Goal: Book appointment/travel/reservation

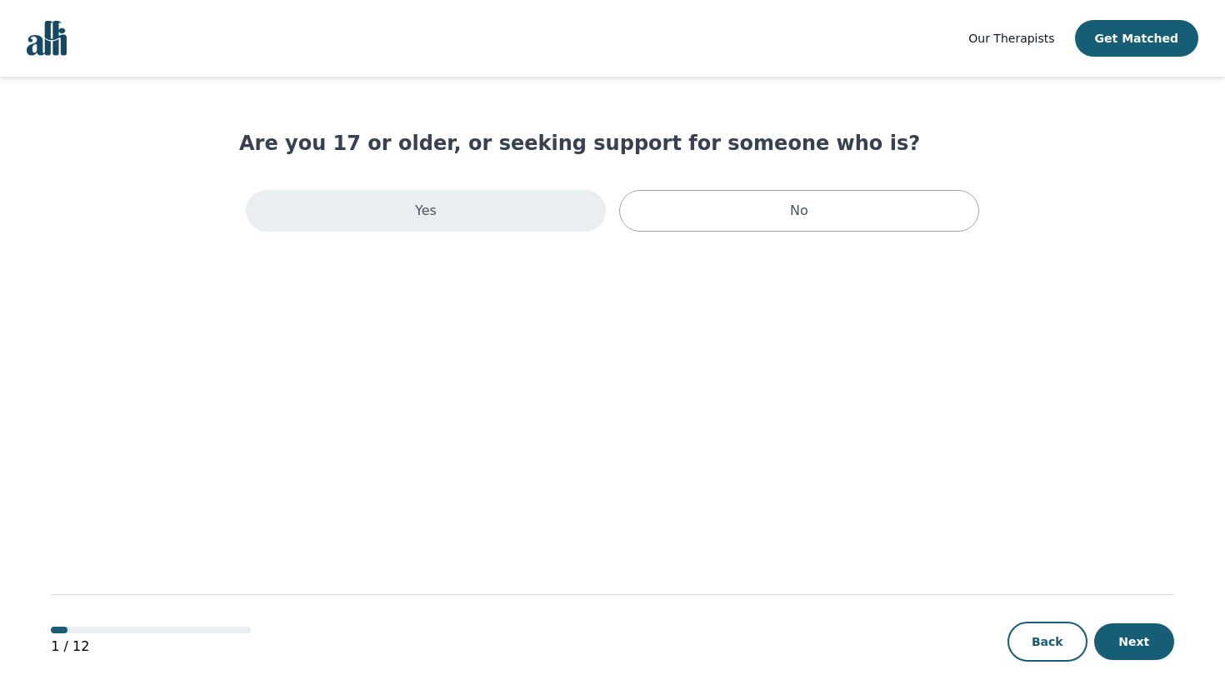
click at [534, 209] on div "Yes" at bounding box center [426, 211] width 360 height 42
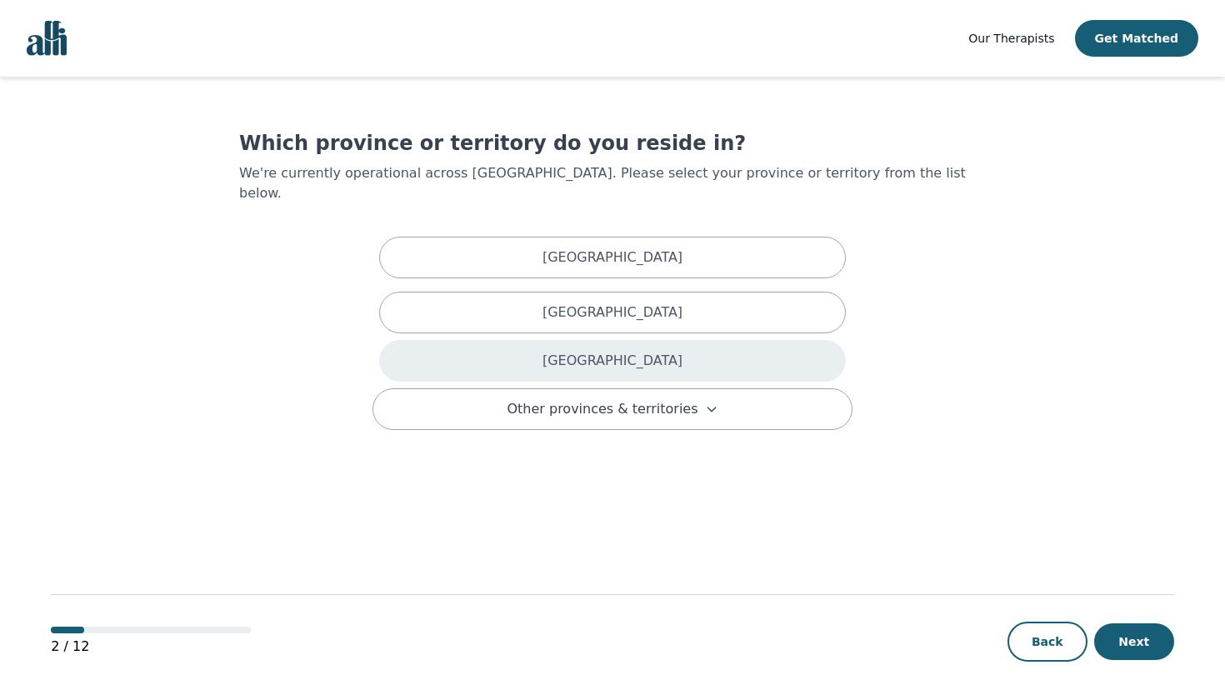
click at [570, 353] on div "Ontario" at bounding box center [612, 361] width 467 height 42
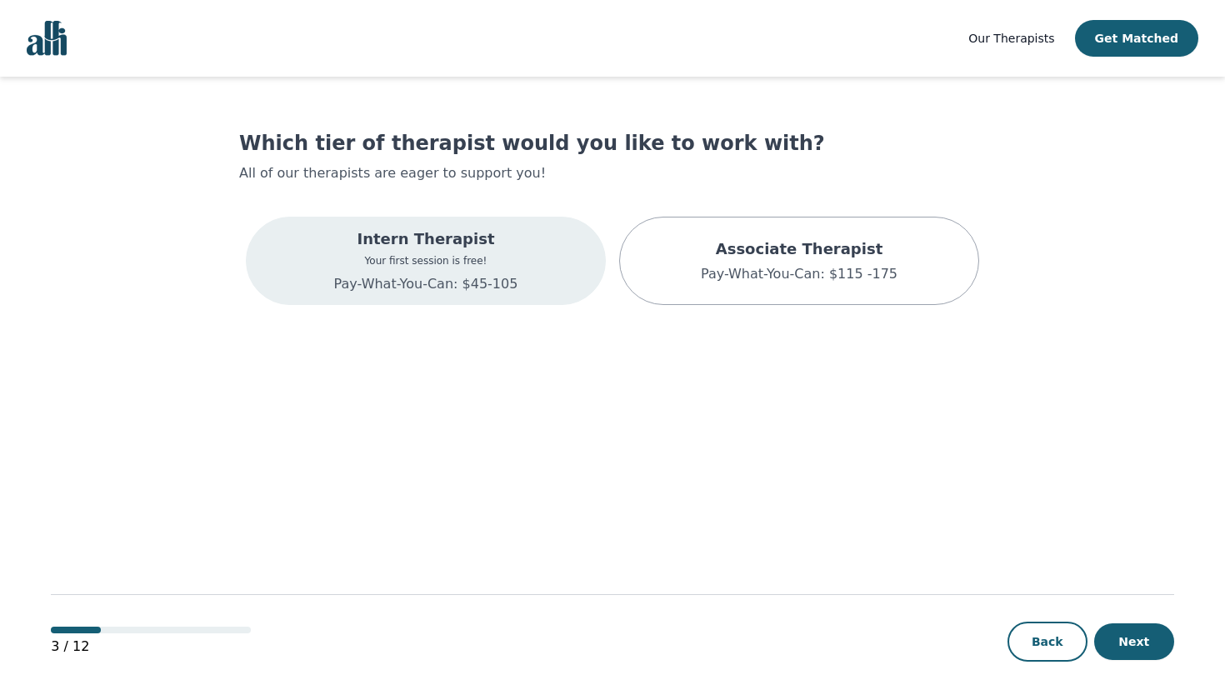
click at [561, 286] on div "Intern Therapist Your first session is free! Pay-What-You-Can: $45-105" at bounding box center [426, 261] width 360 height 88
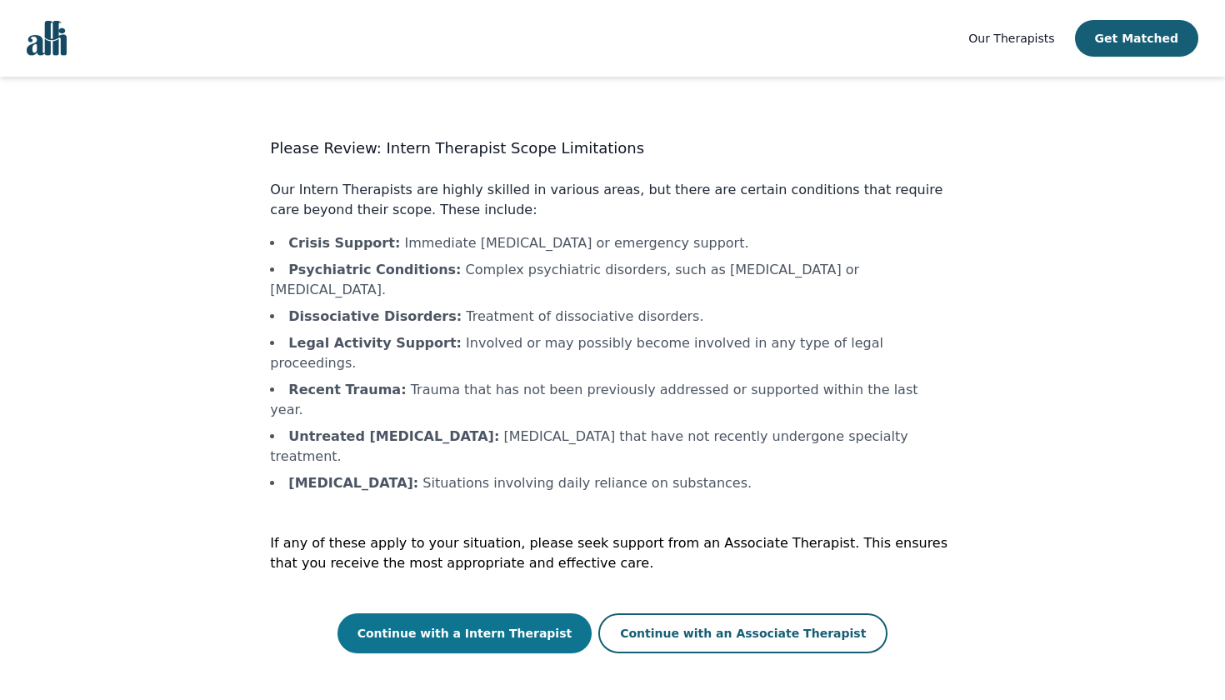
click at [572, 613] on button "Continue with a Intern Therapist" at bounding box center [464, 633] width 255 height 40
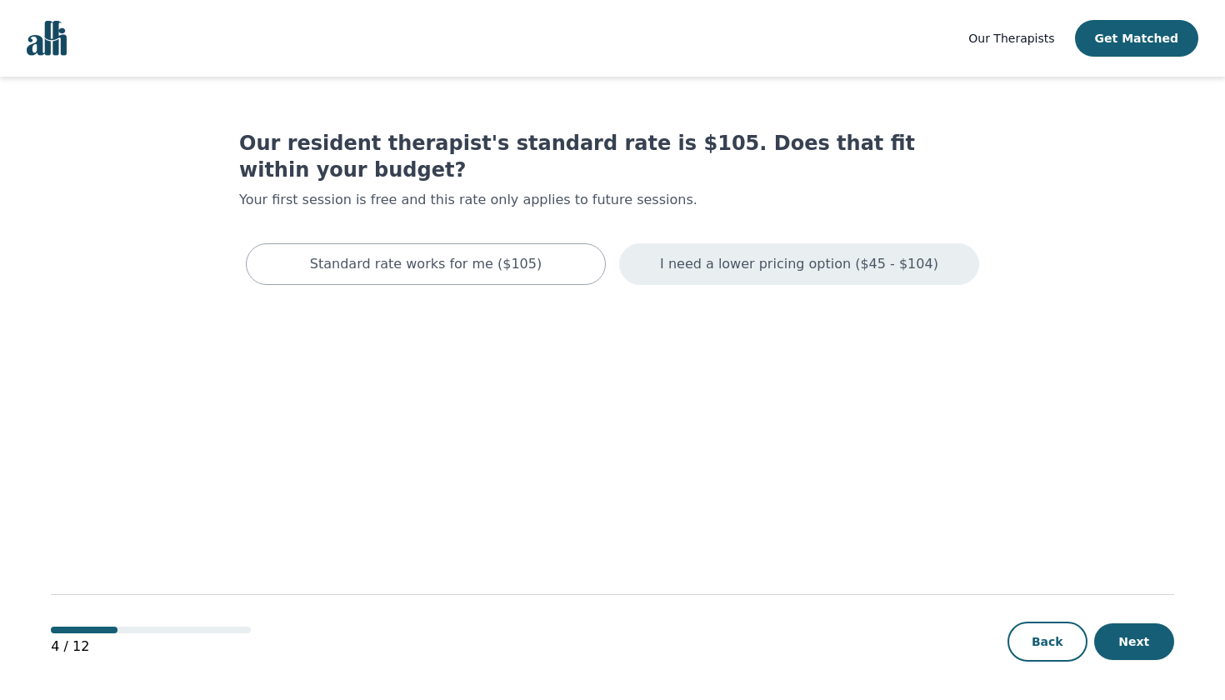
click at [646, 248] on div "I need a lower pricing option ($45 - $104)" at bounding box center [799, 264] width 360 height 42
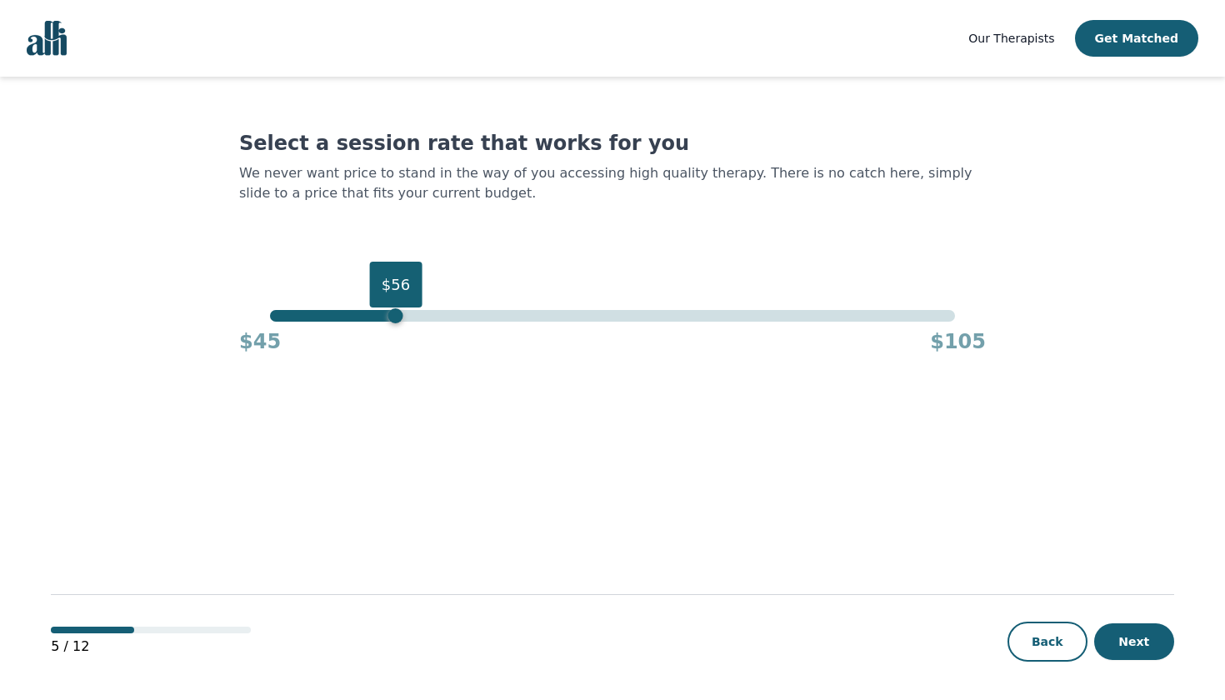
drag, startPoint x: 956, startPoint y: 316, endPoint x: 394, endPoint y: 230, distance: 568.8
click at [394, 230] on div "Select a session rate that works for you We never want price to stand in the wa…" at bounding box center [612, 242] width 746 height 225
drag, startPoint x: 396, startPoint y: 314, endPoint x: 176, endPoint y: 296, distance: 220.7
click at [176, 296] on main "Select a session rate that works for you We never want price to stand in the wa…" at bounding box center [612, 389] width 1123 height 625
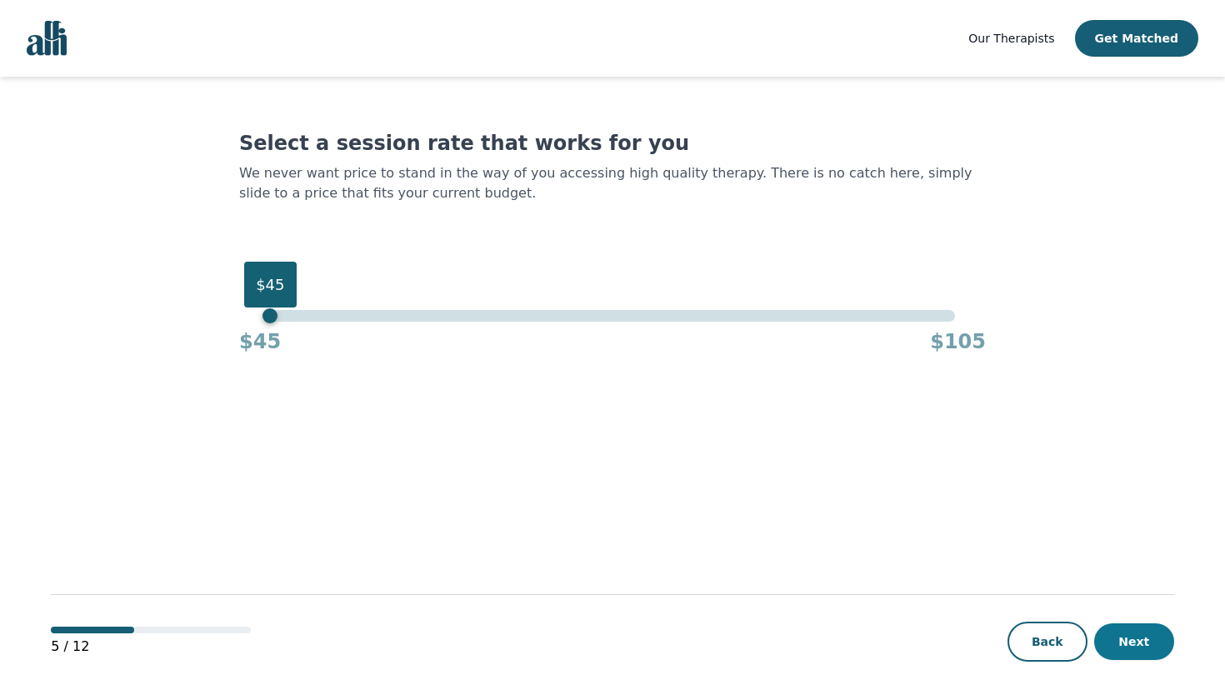
click at [1135, 629] on button "Next" at bounding box center [1134, 641] width 80 height 37
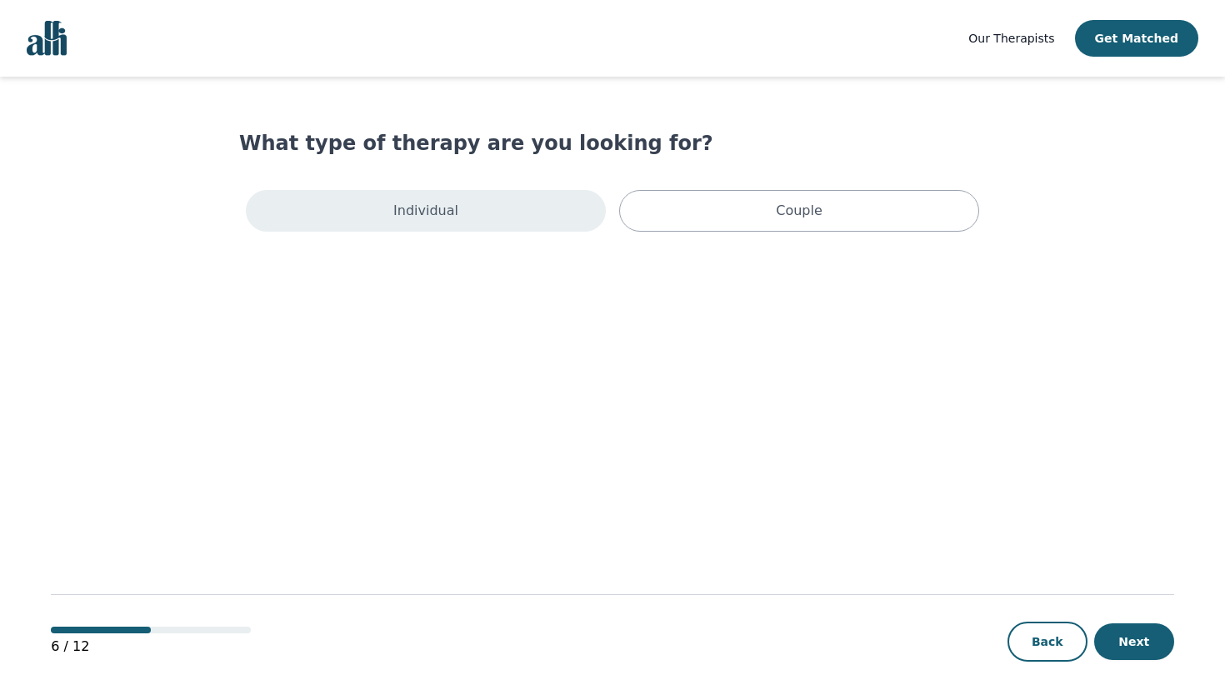
click at [544, 204] on div "Individual" at bounding box center [426, 211] width 360 height 42
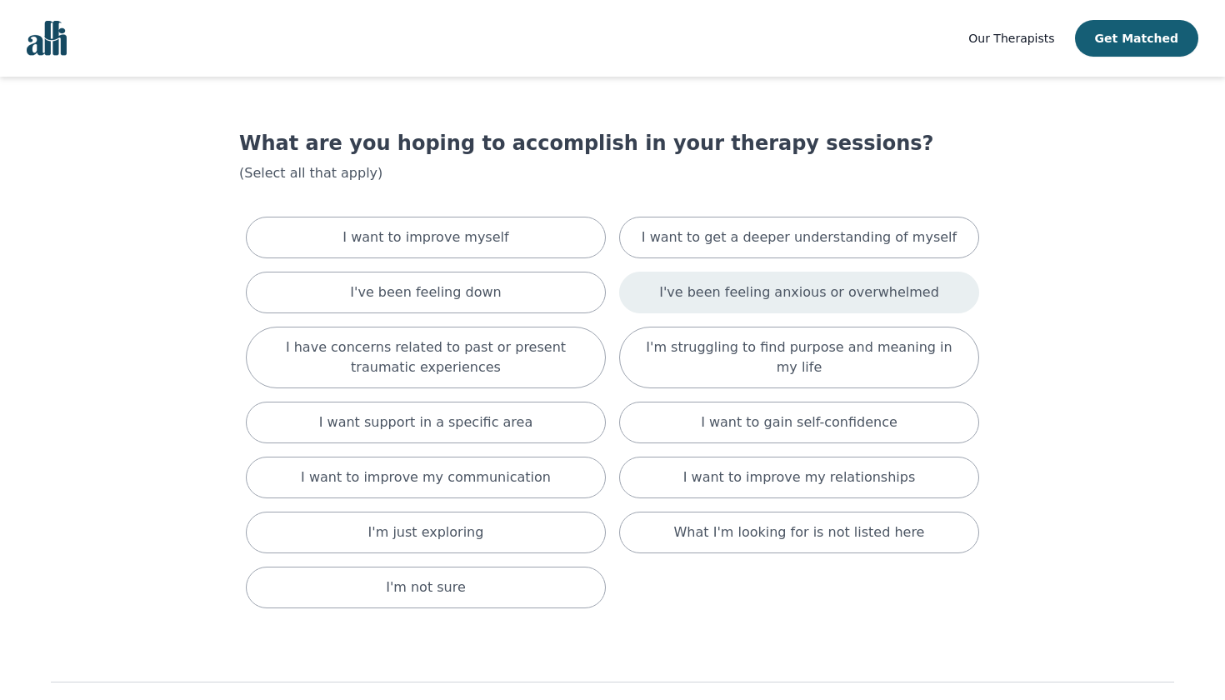
click at [679, 292] on p "I've been feeling anxious or overwhelmed" at bounding box center [799, 292] width 280 height 20
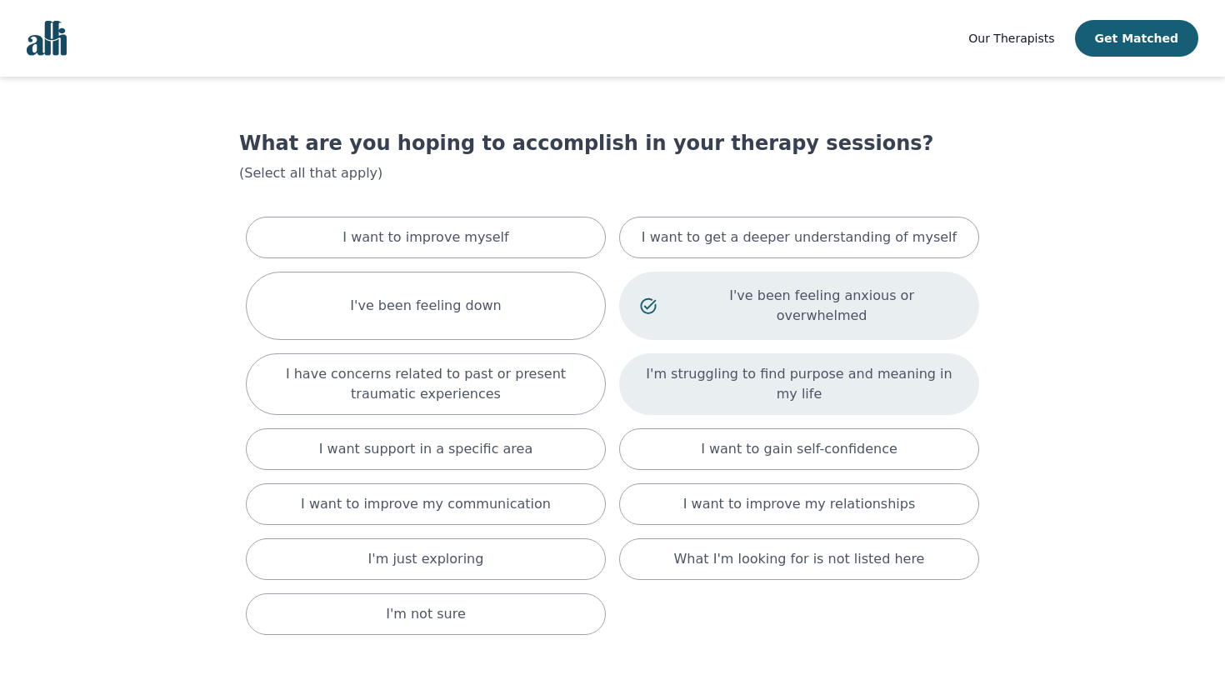
click at [686, 364] on p "I'm struggling to find purpose and meaning in my life" at bounding box center [799, 384] width 318 height 40
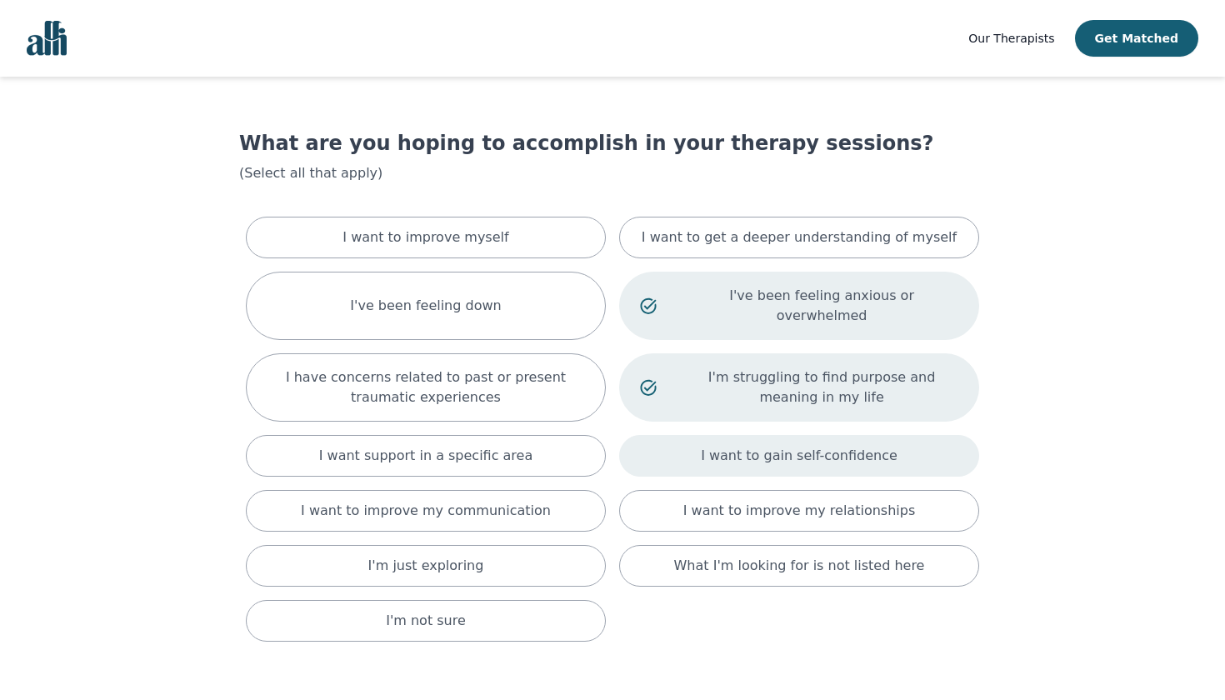
click at [703, 435] on div "I want to gain self-confidence" at bounding box center [799, 456] width 360 height 42
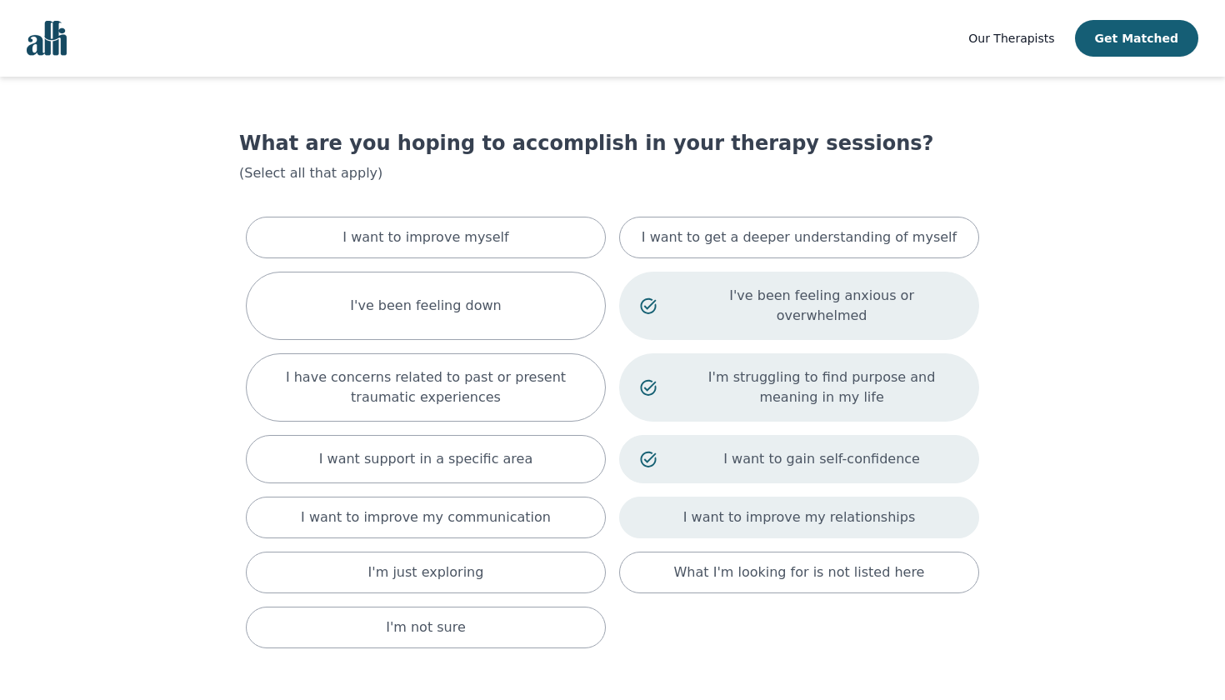
click at [707, 507] on p "I want to improve my relationships" at bounding box center [799, 517] width 232 height 20
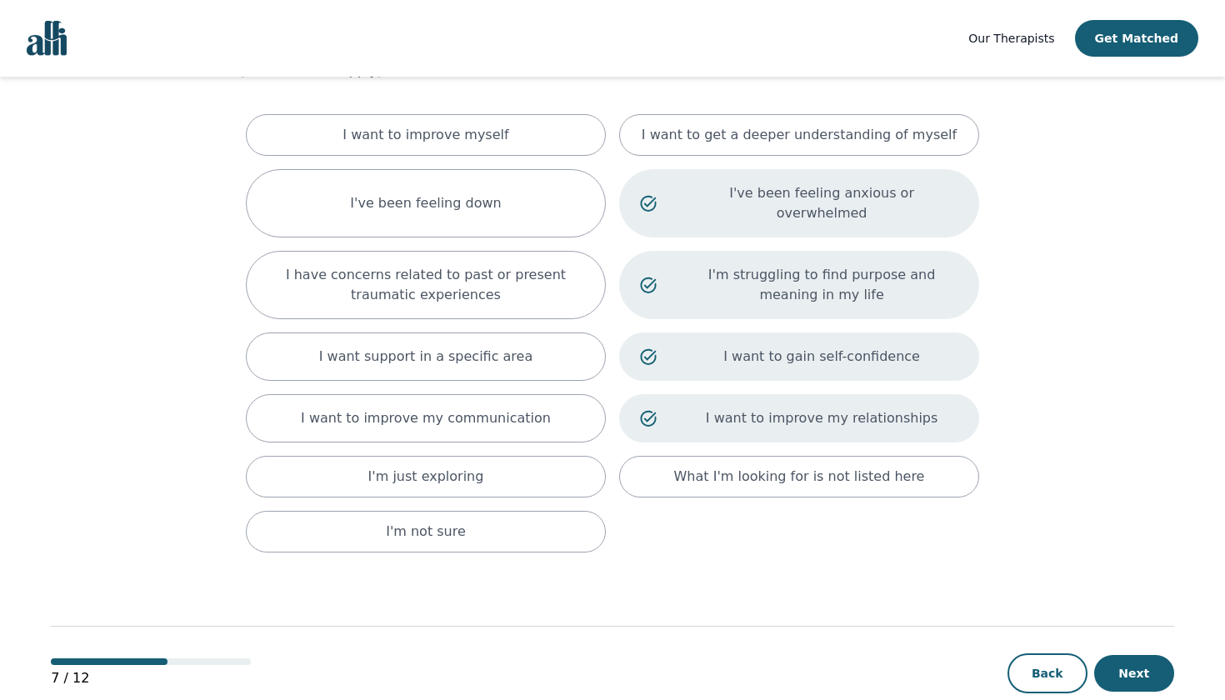
scroll to position [101, 0]
click at [1101, 656] on button "Next" at bounding box center [1134, 674] width 80 height 37
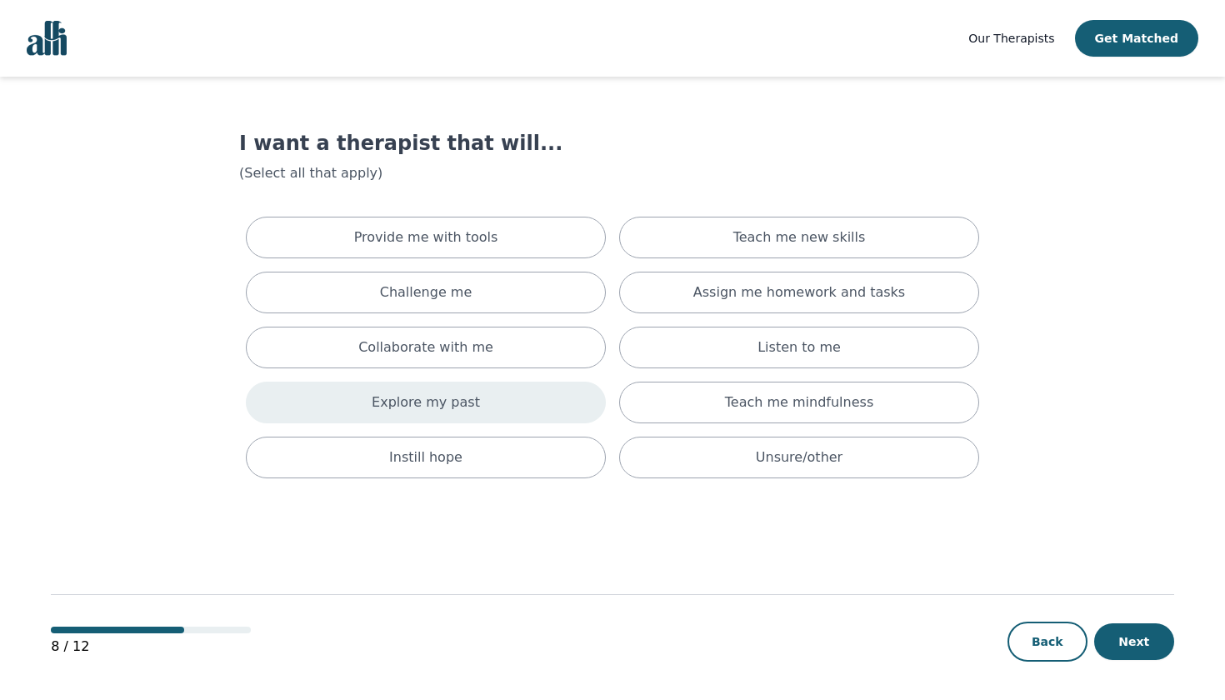
click at [554, 392] on div "Explore my past" at bounding box center [426, 403] width 360 height 42
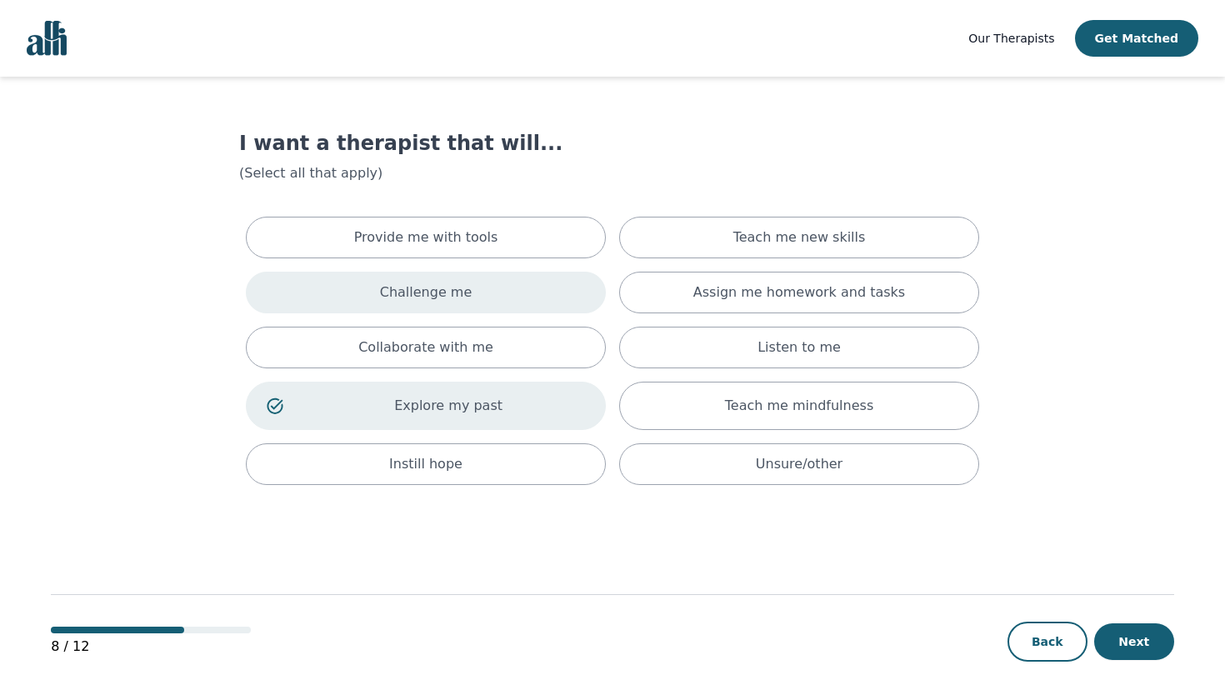
click at [574, 306] on div "Challenge me" at bounding box center [426, 293] width 360 height 42
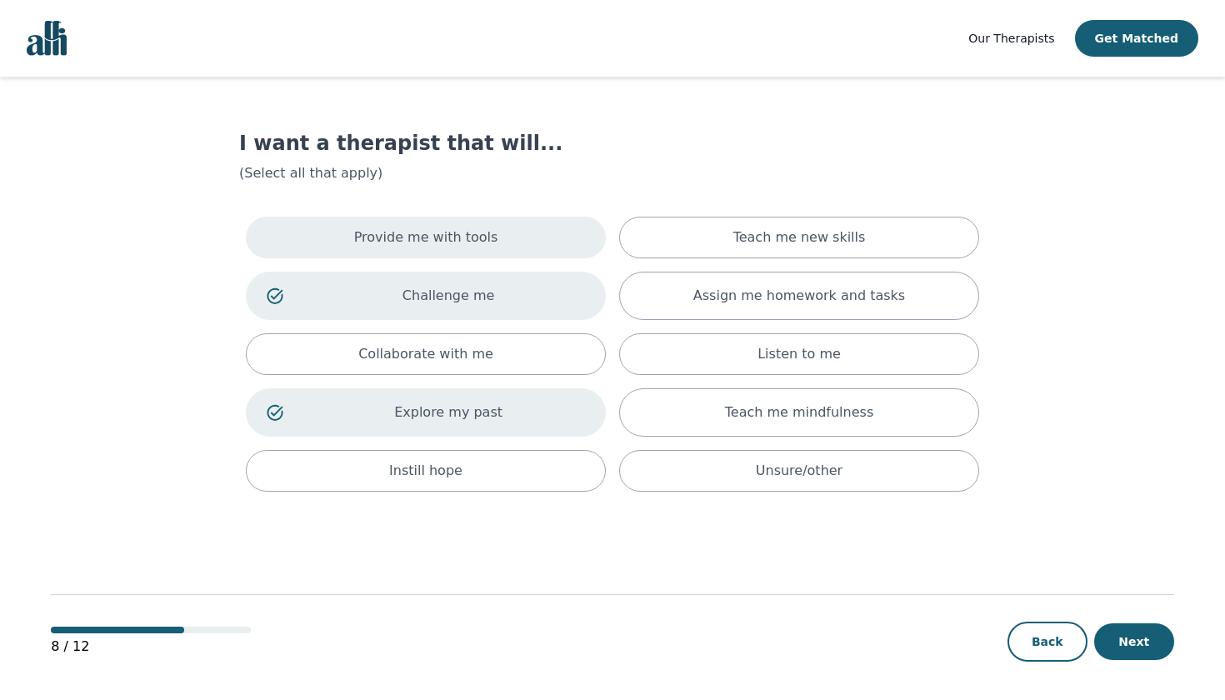
click at [590, 242] on div "Provide me with tools" at bounding box center [426, 238] width 360 height 42
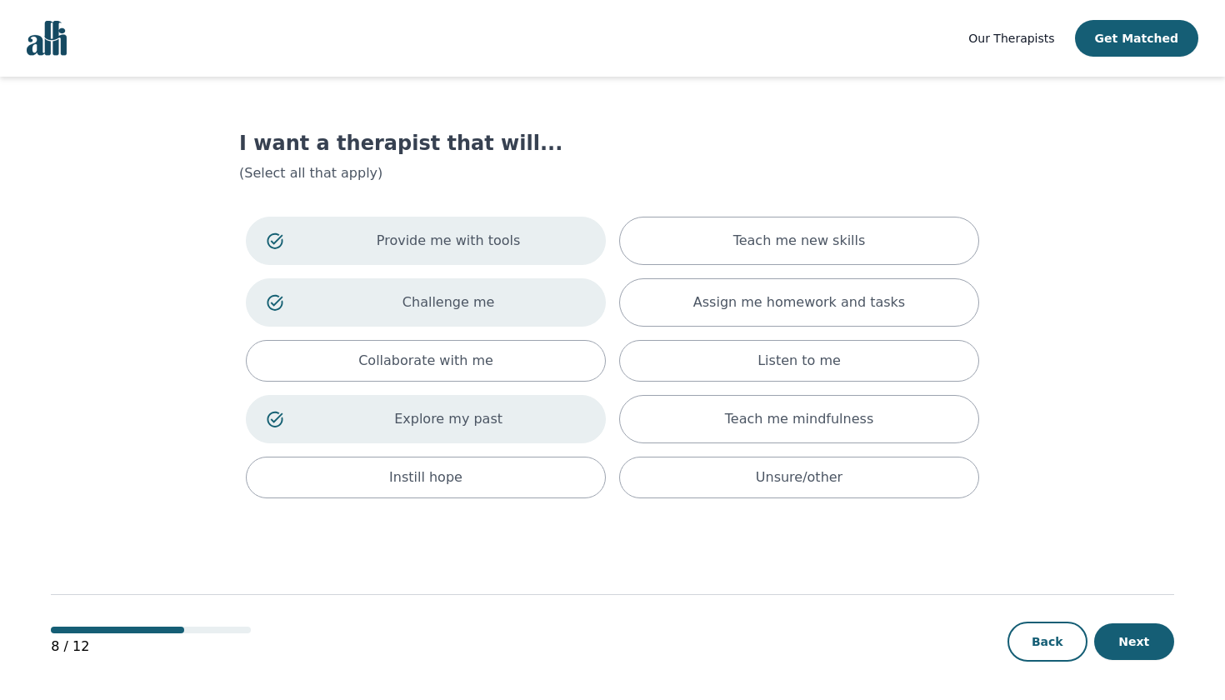
click at [590, 242] on div "Provide me with tools" at bounding box center [426, 241] width 360 height 48
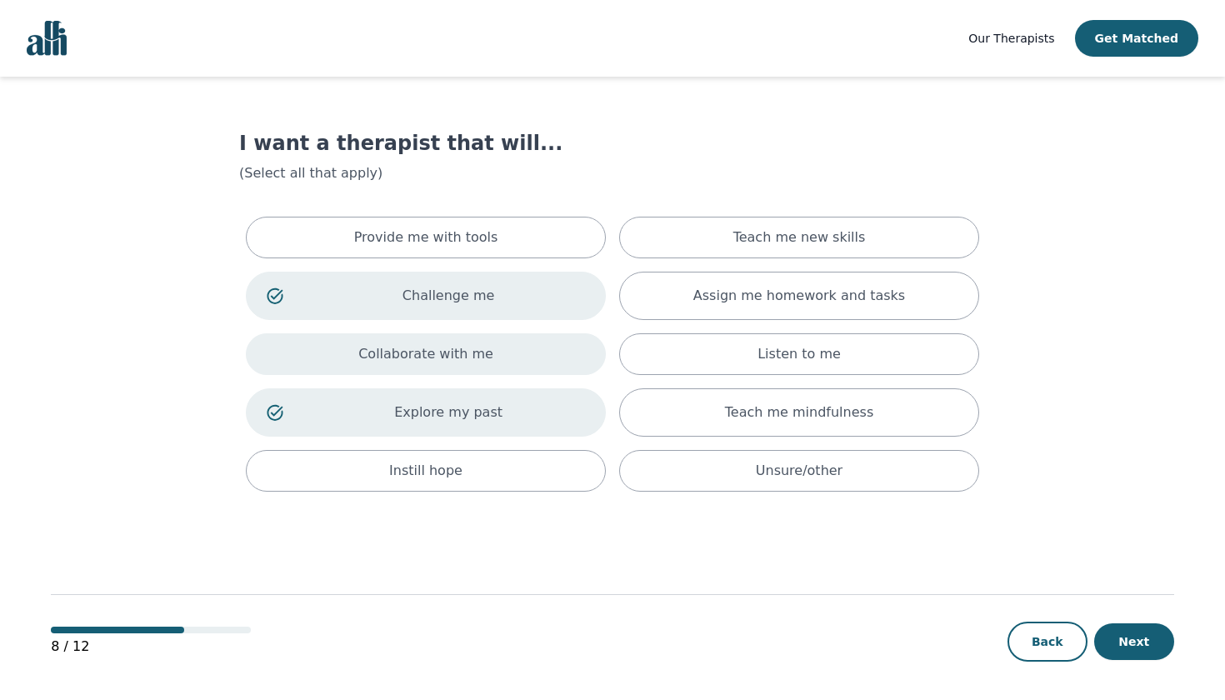
click at [544, 368] on div "Collaborate with me" at bounding box center [426, 354] width 360 height 42
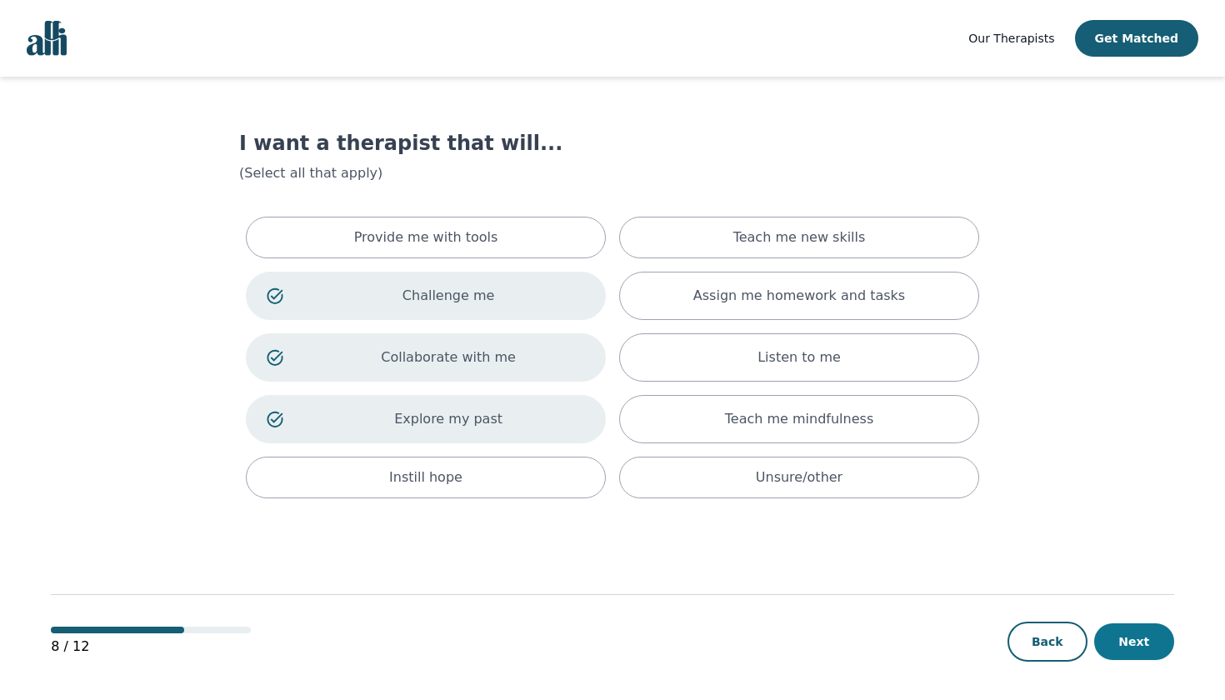
click at [1131, 646] on button "Next" at bounding box center [1134, 641] width 80 height 37
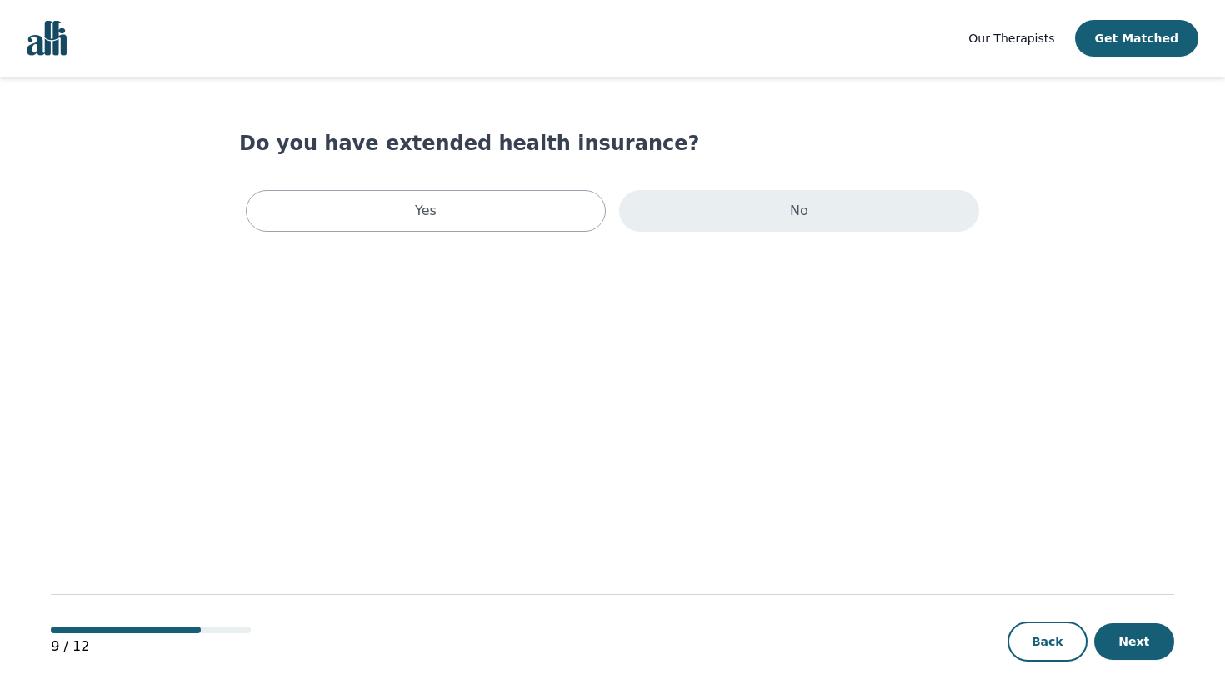
click at [671, 213] on div "No" at bounding box center [799, 211] width 360 height 42
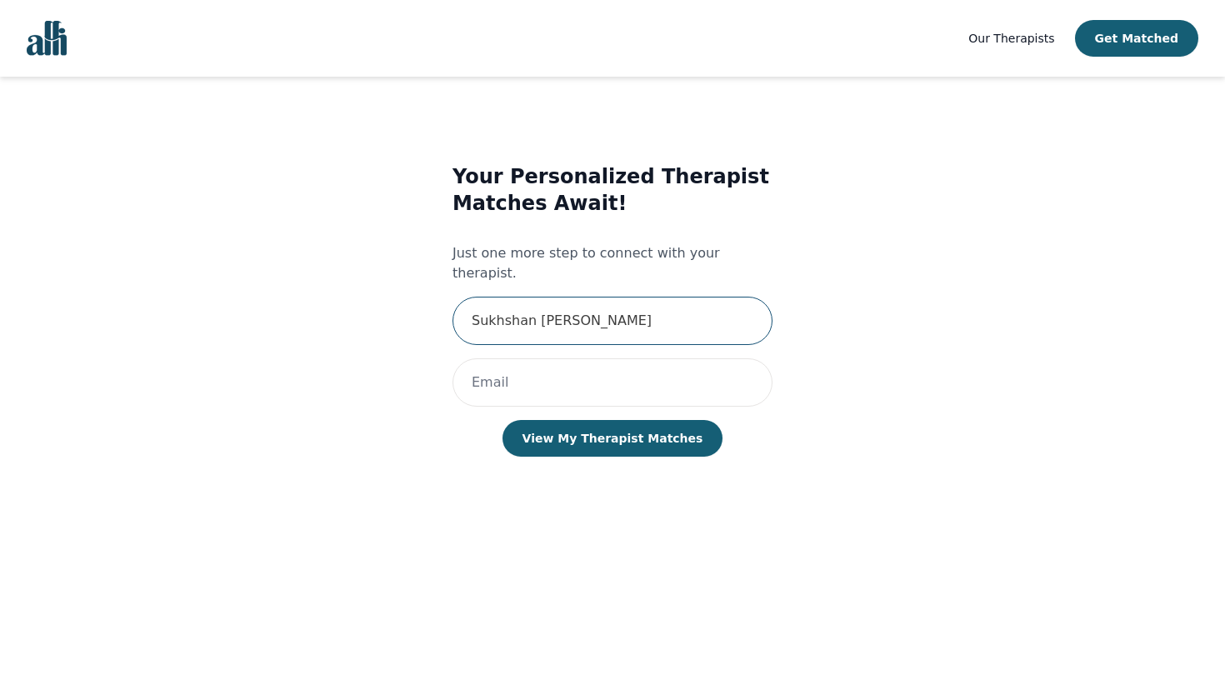
type input "Sukhshan Jaspal"
click at [611, 420] on button "View My Therapist Matches" at bounding box center [612, 438] width 221 height 37
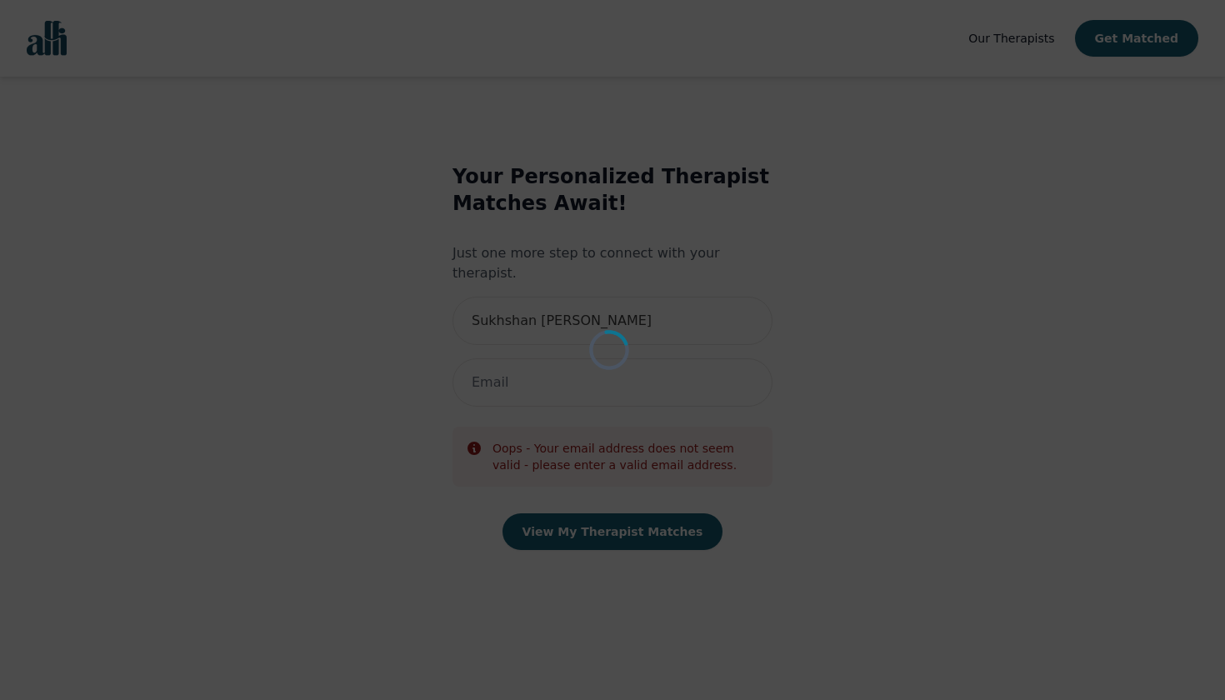
click at [605, 347] on icon at bounding box center [609, 350] width 40 height 40
click at [575, 359] on div "Loading..." at bounding box center [612, 350] width 1225 height 700
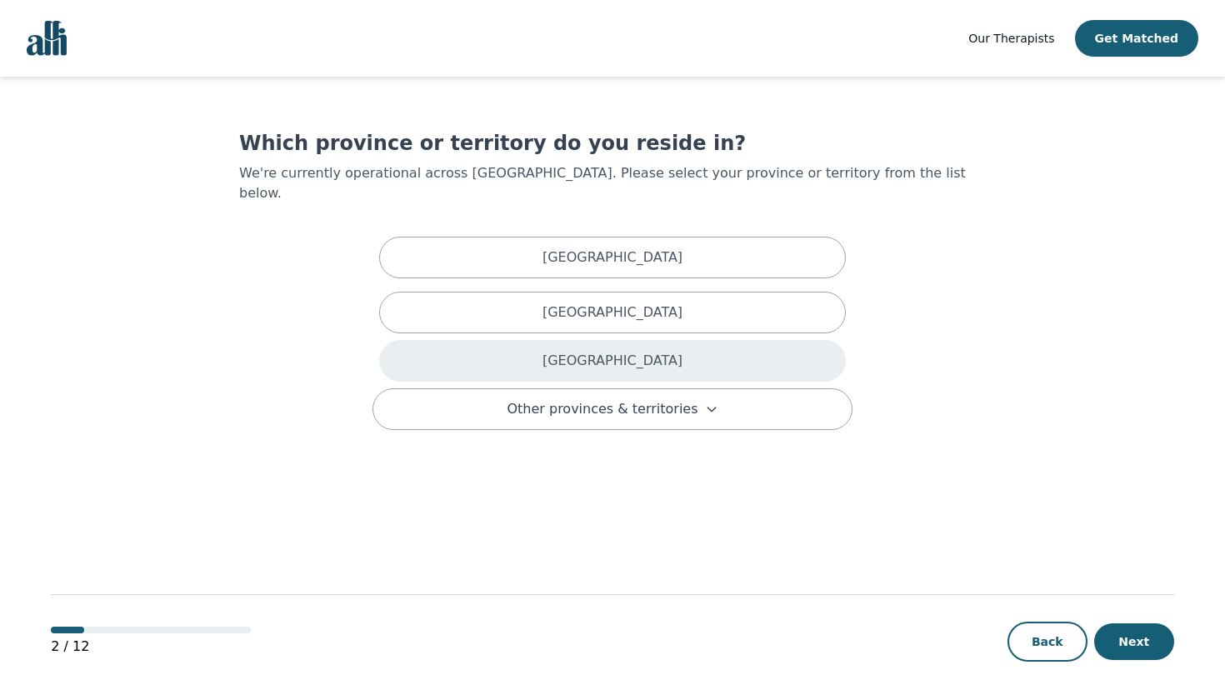
click at [606, 351] on p "Ontario" at bounding box center [612, 361] width 140 height 20
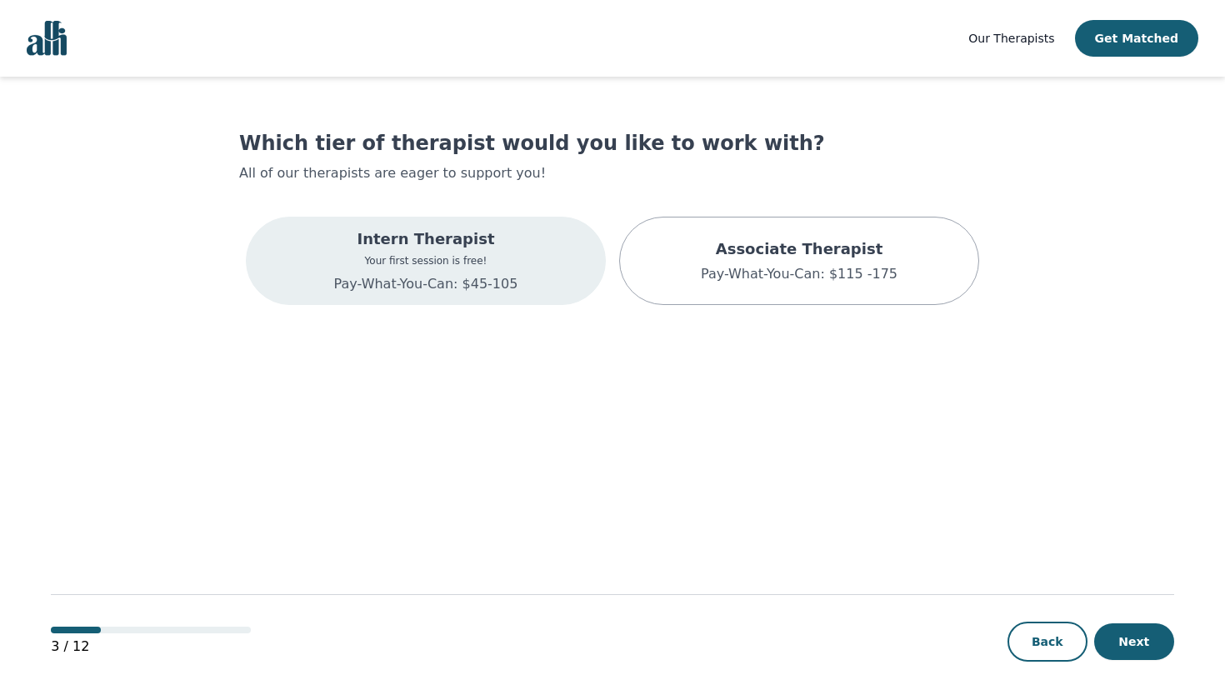
click at [558, 287] on div "Intern Therapist Your first session is free! Pay-What-You-Can: $45-105" at bounding box center [426, 261] width 360 height 88
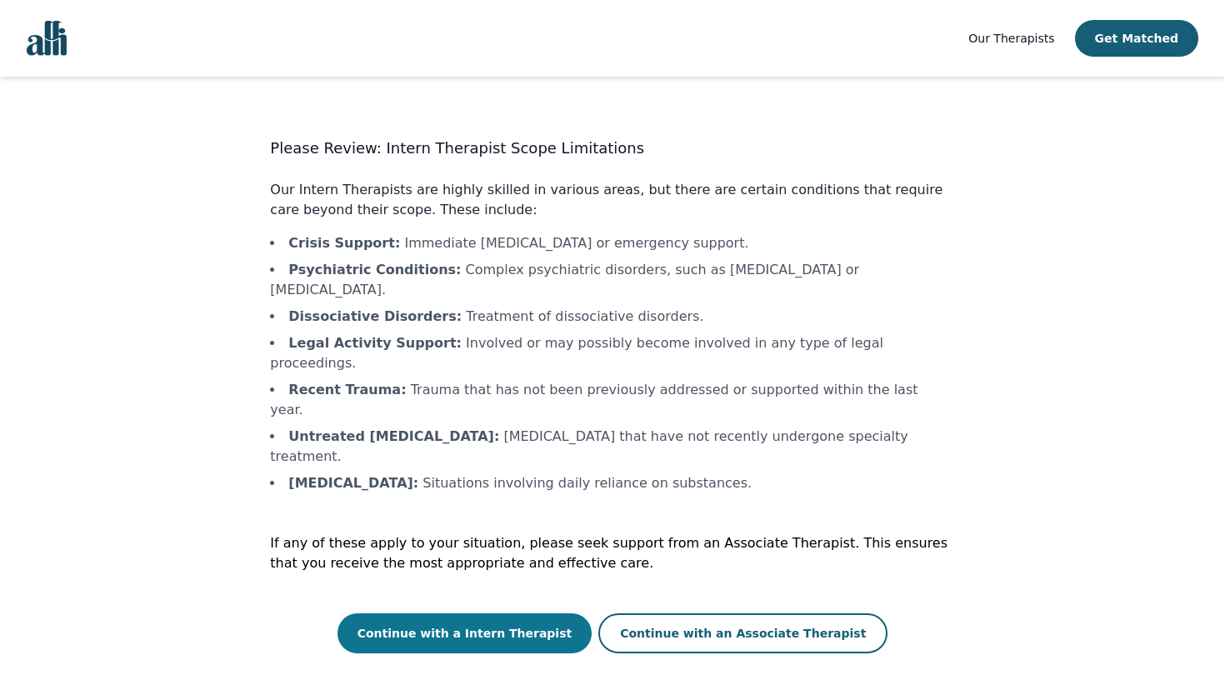
click at [539, 613] on button "Continue with a Intern Therapist" at bounding box center [464, 633] width 255 height 40
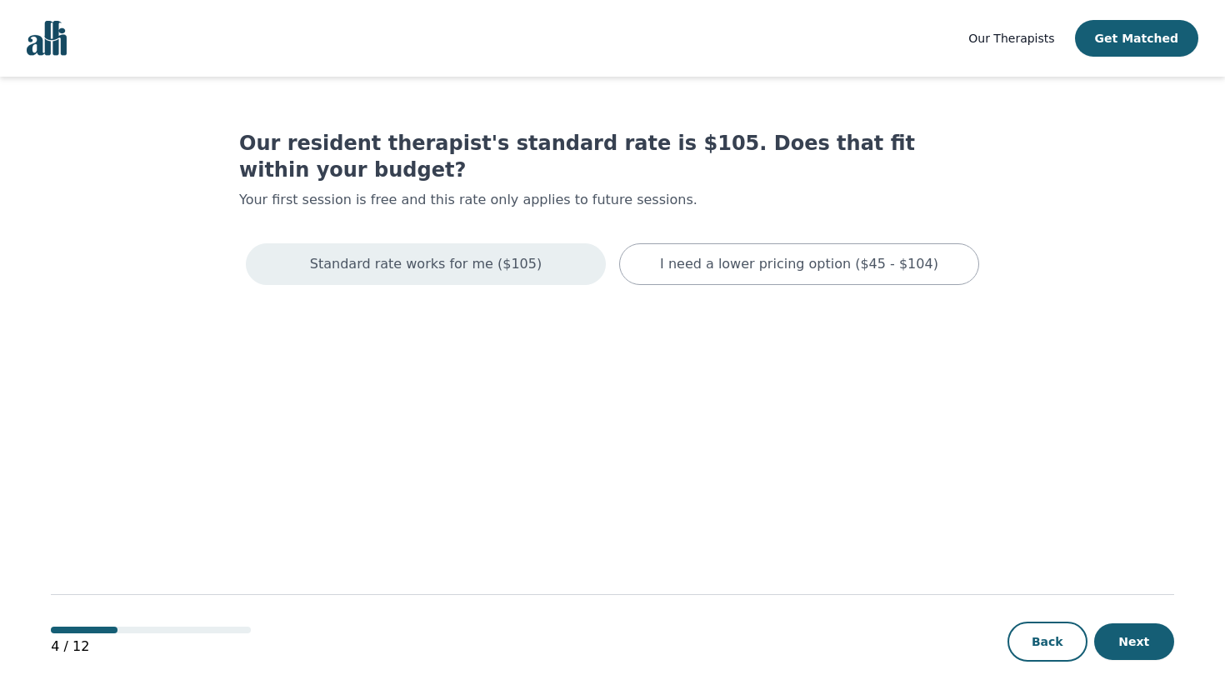
click at [522, 250] on div "Standard rate works for me ($105)" at bounding box center [426, 264] width 360 height 42
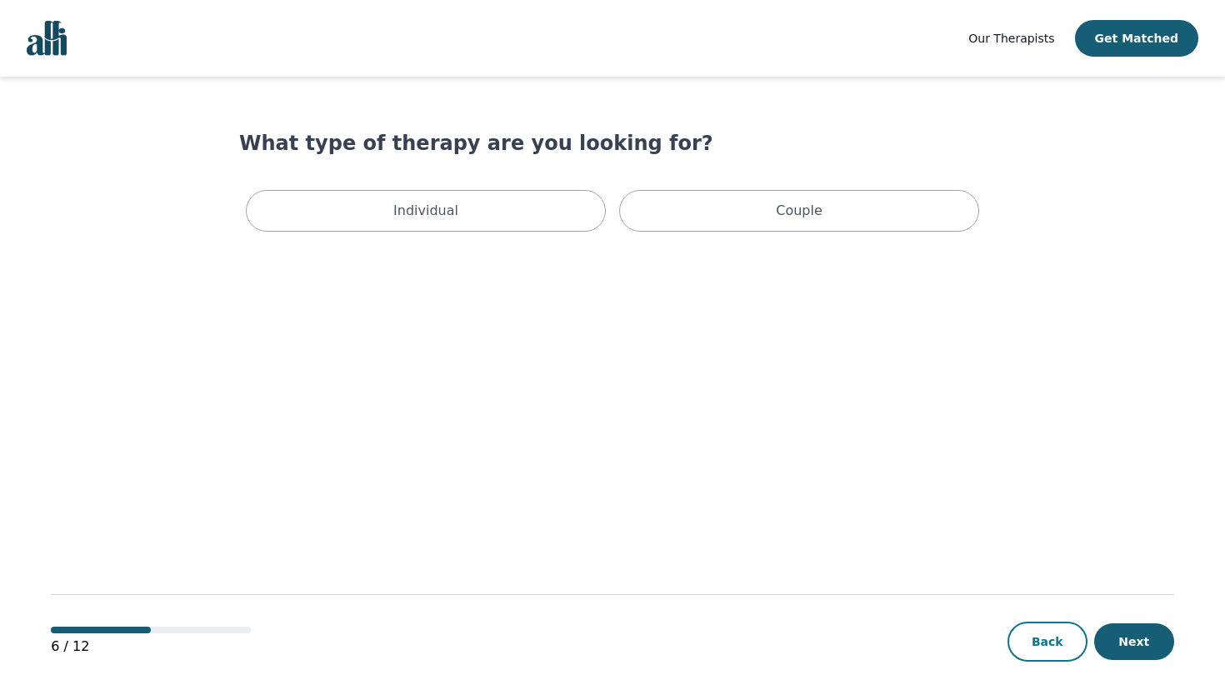
click at [1061, 631] on button "Back" at bounding box center [1047, 641] width 80 height 40
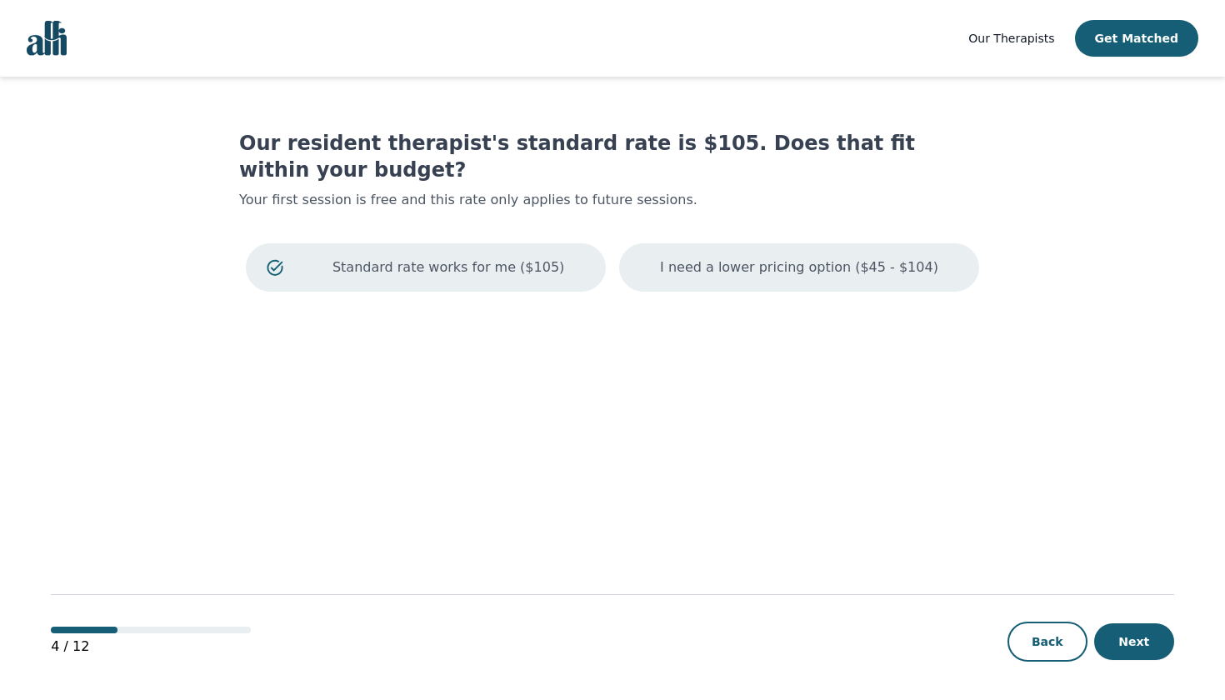
click at [774, 257] on p "I need a lower pricing option ($45 - $104)" at bounding box center [799, 267] width 278 height 20
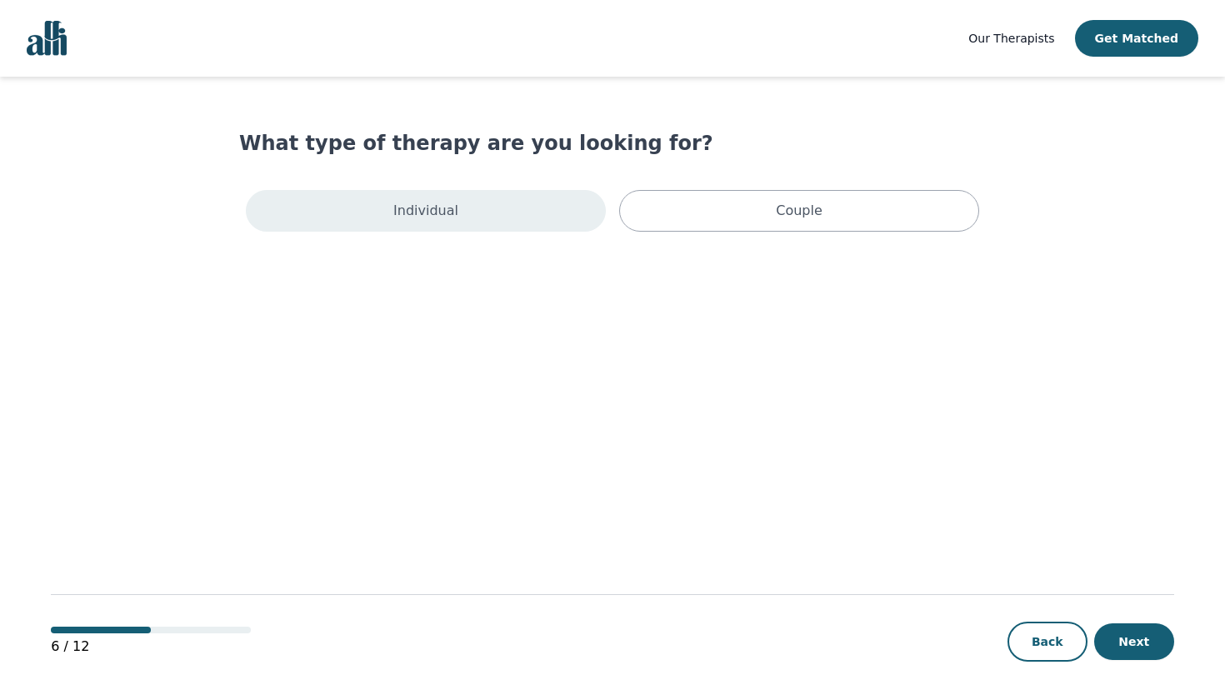
click at [524, 197] on div "Individual" at bounding box center [426, 211] width 360 height 42
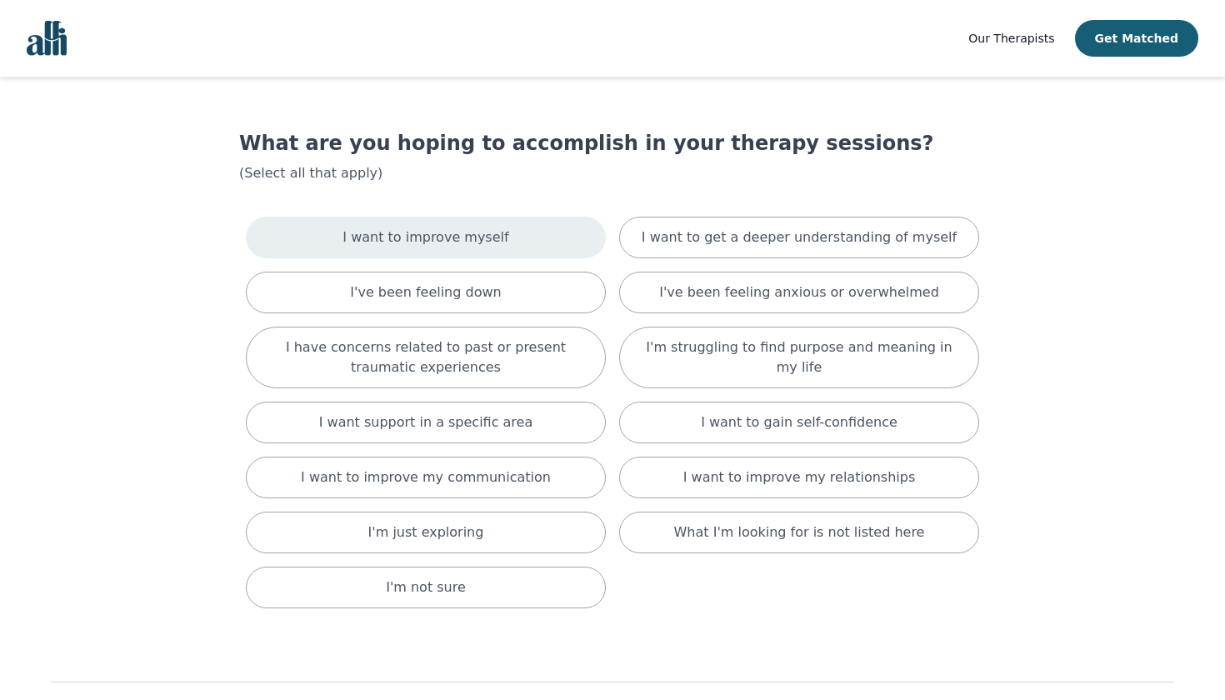
click at [522, 242] on div "I want to improve myself" at bounding box center [426, 238] width 360 height 42
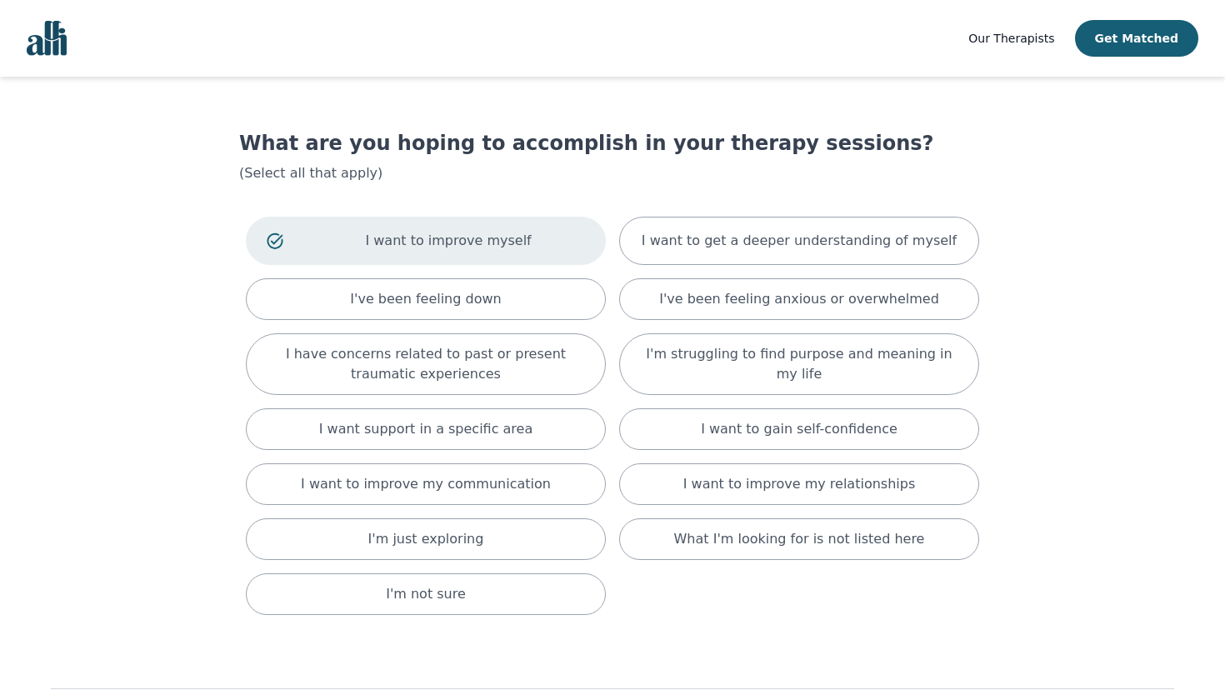
click at [678, 322] on div "I want to improve myself I want to get a deeper understanding of myself I've be…" at bounding box center [612, 416] width 746 height 412
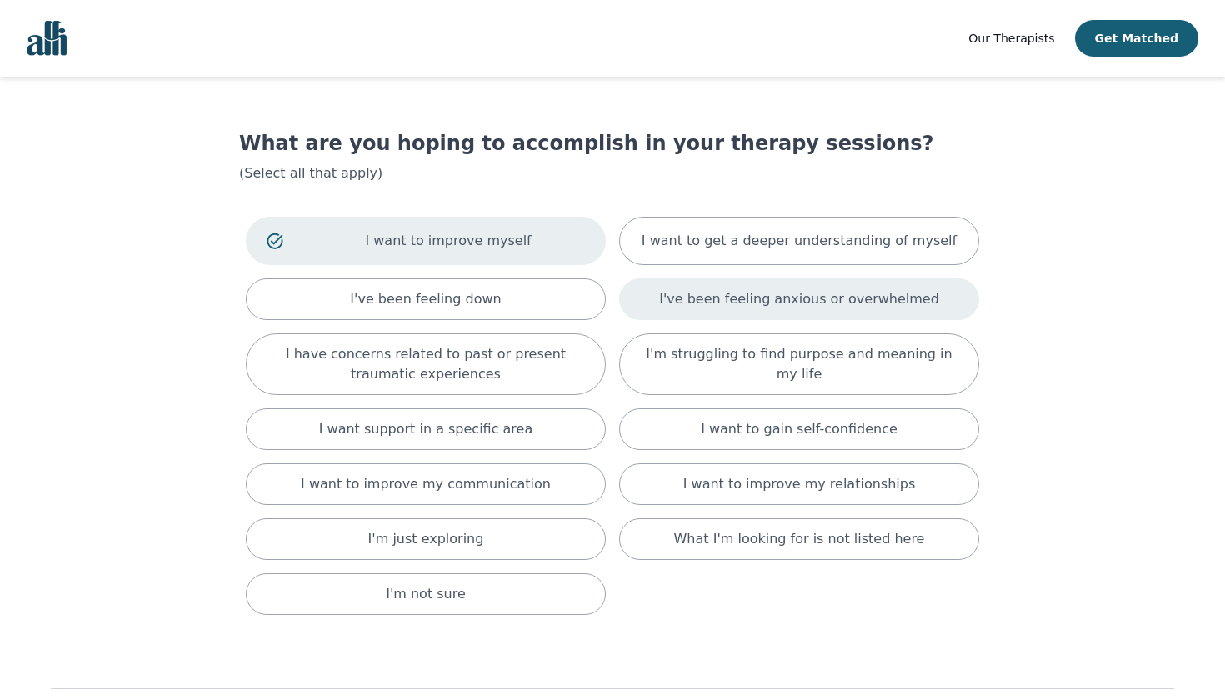
click at [675, 312] on div "I've been feeling anxious or overwhelmed" at bounding box center [799, 299] width 360 height 42
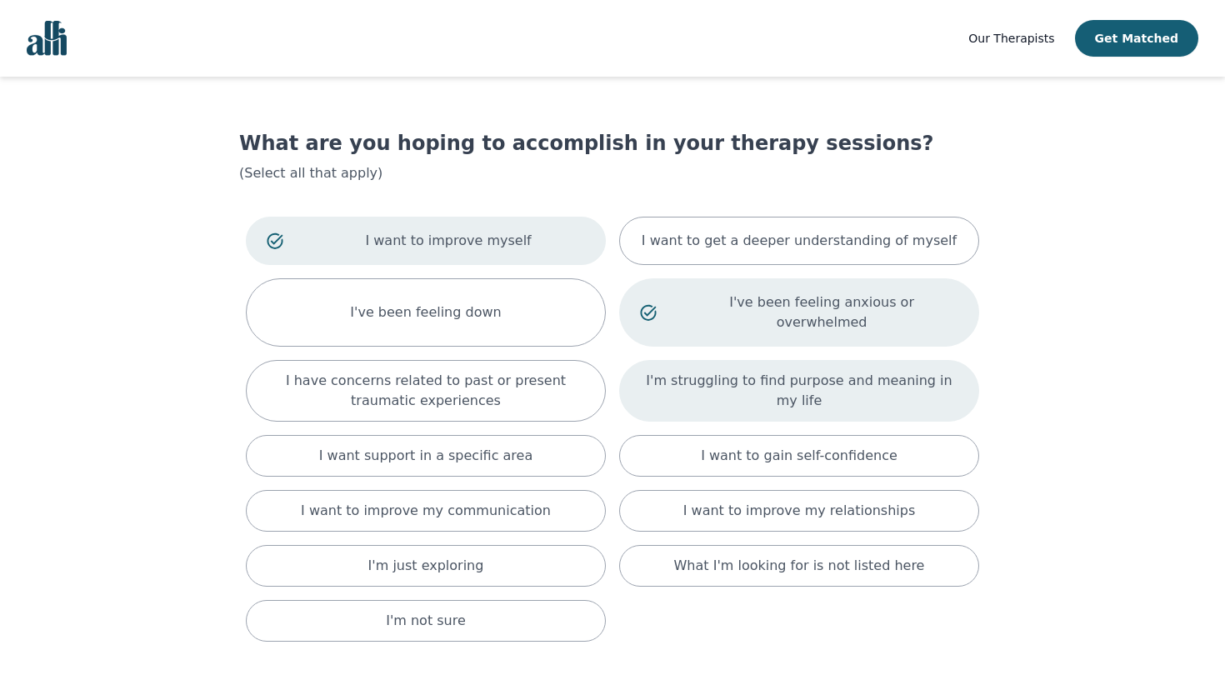
click at [677, 388] on div "I'm struggling to find purpose and meaning in my life" at bounding box center [799, 391] width 360 height 62
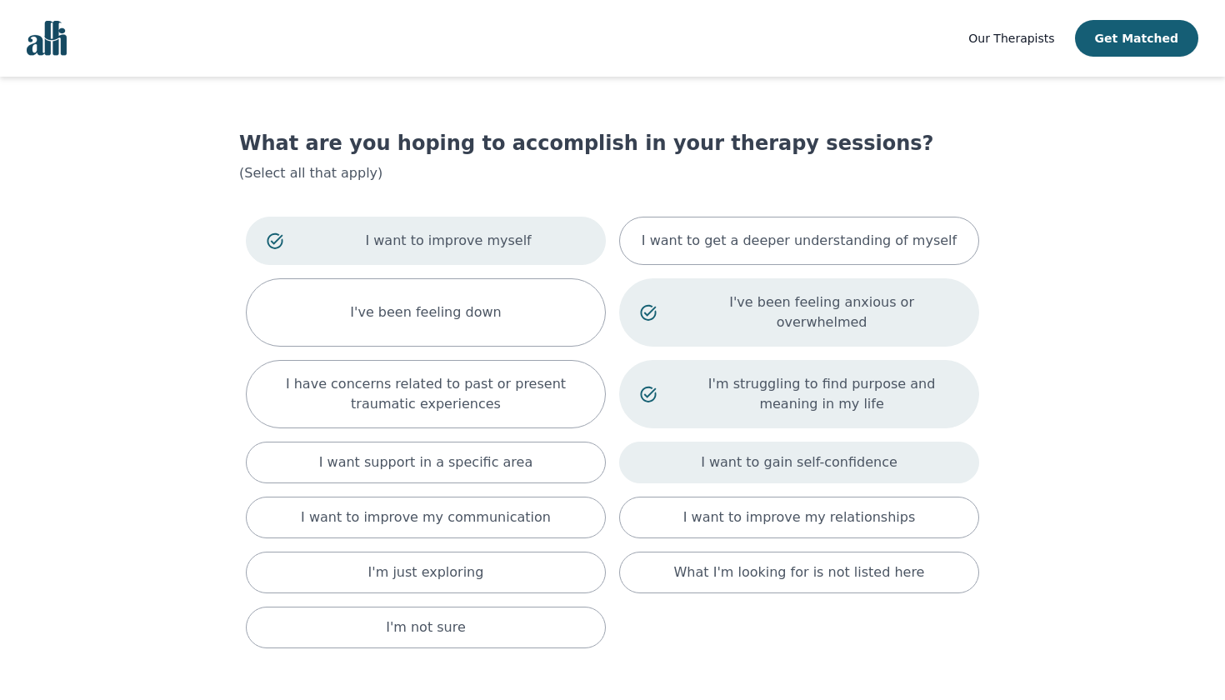
click at [693, 447] on div "I want to gain self-confidence" at bounding box center [799, 463] width 360 height 42
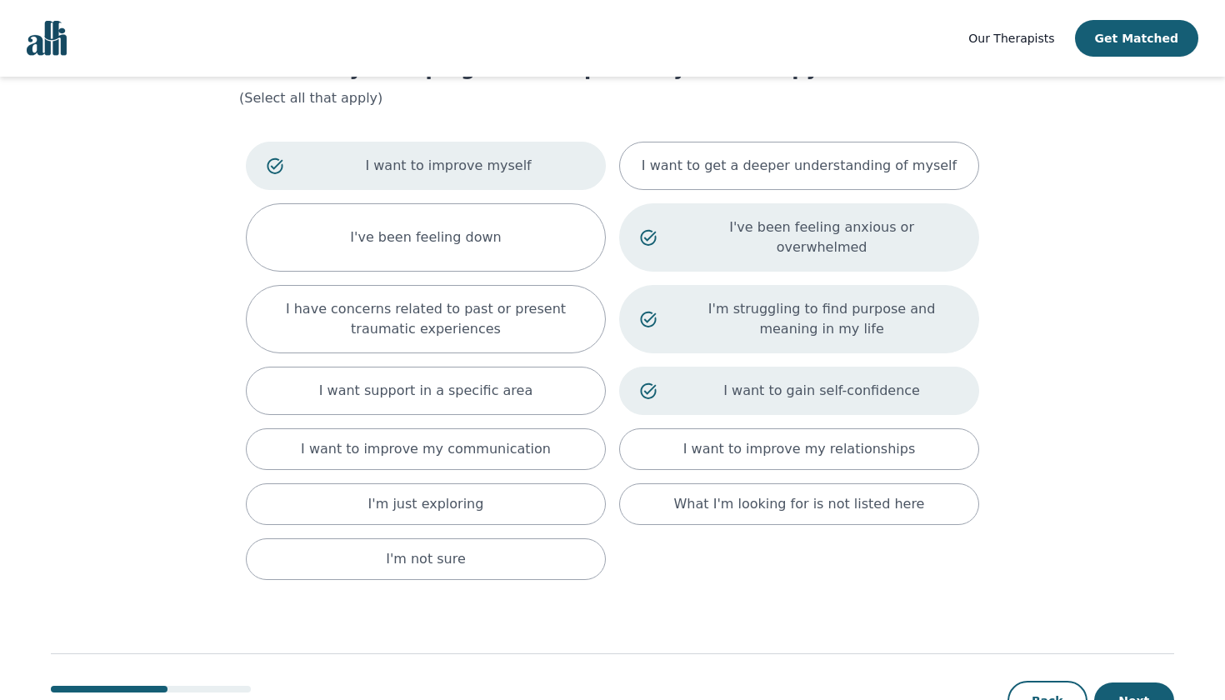
scroll to position [76, 0]
click at [1111, 681] on button "Next" at bounding box center [1134, 699] width 80 height 37
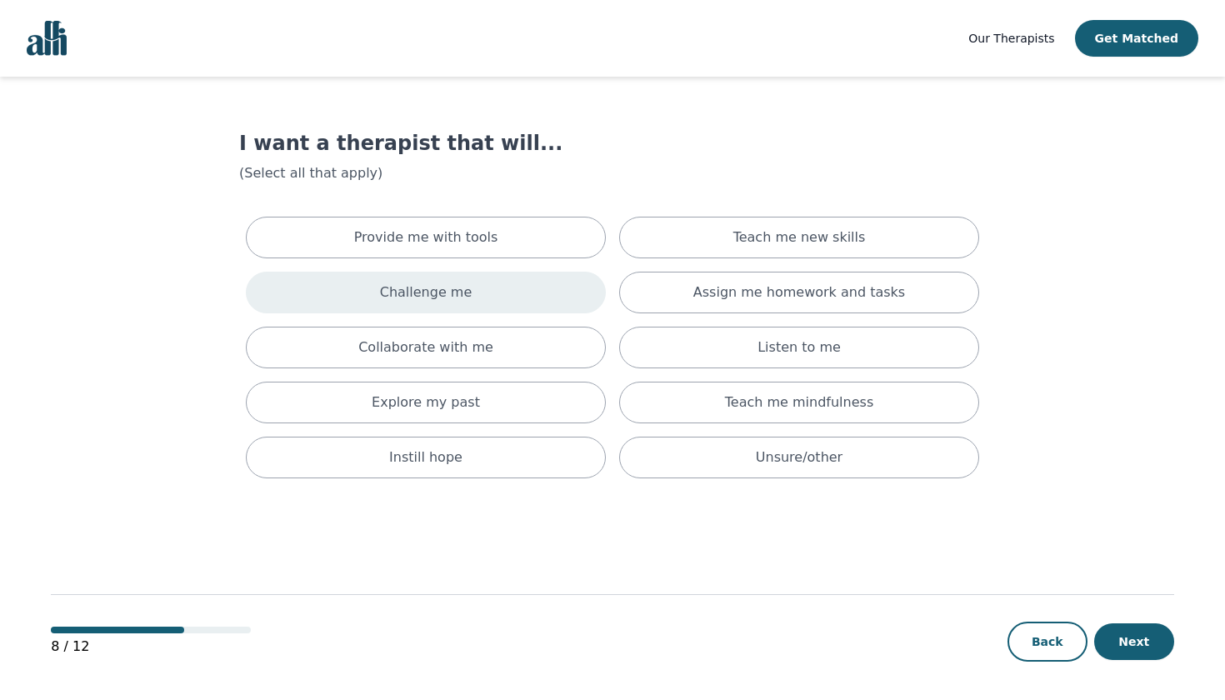
click at [523, 284] on div "Challenge me" at bounding box center [426, 293] width 360 height 42
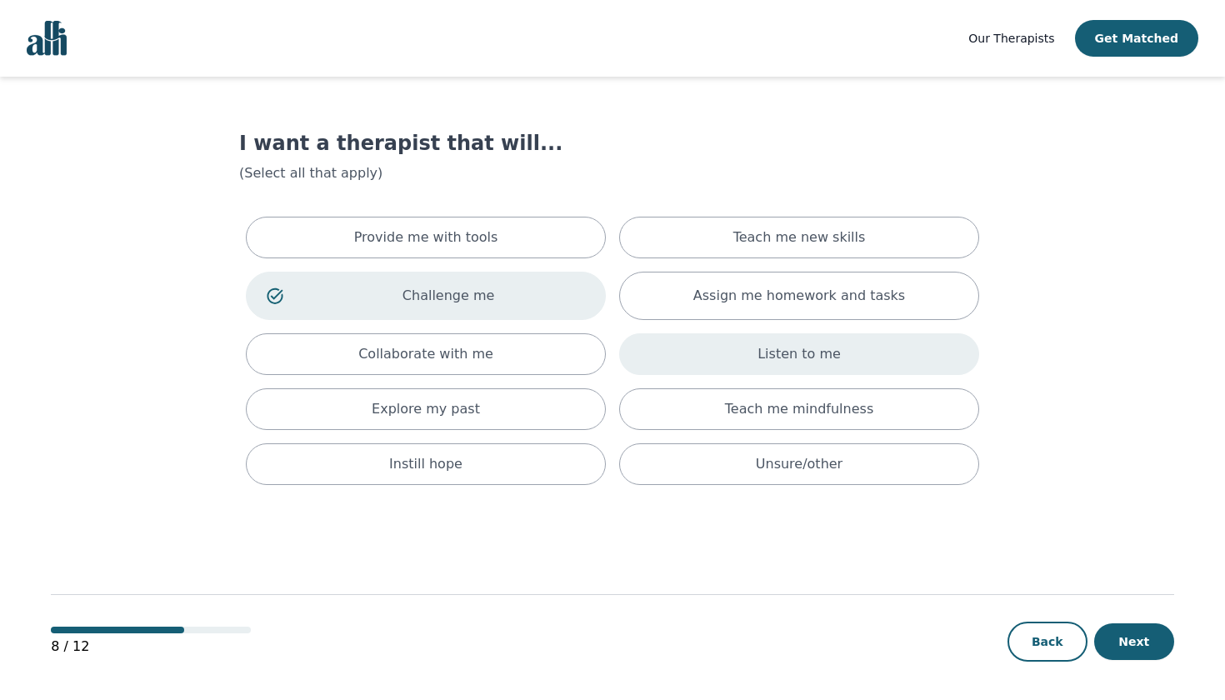
click at [728, 342] on div "Listen to me" at bounding box center [799, 354] width 360 height 42
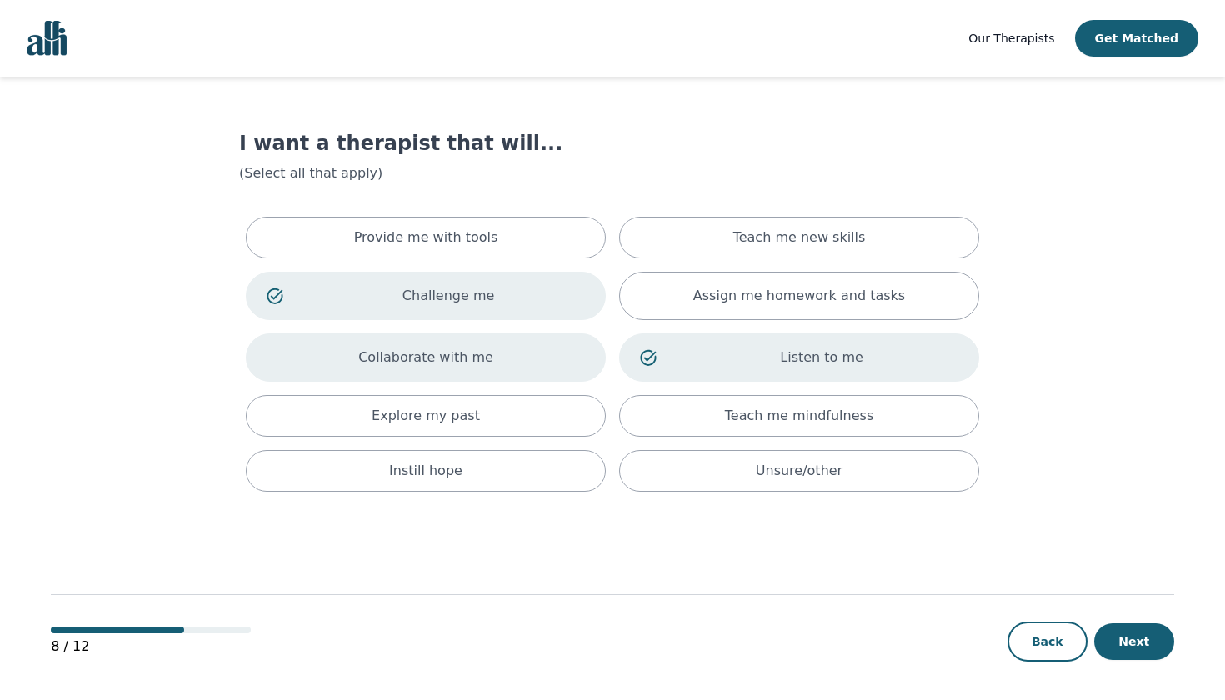
click at [525, 362] on div "Collaborate with me" at bounding box center [426, 357] width 360 height 48
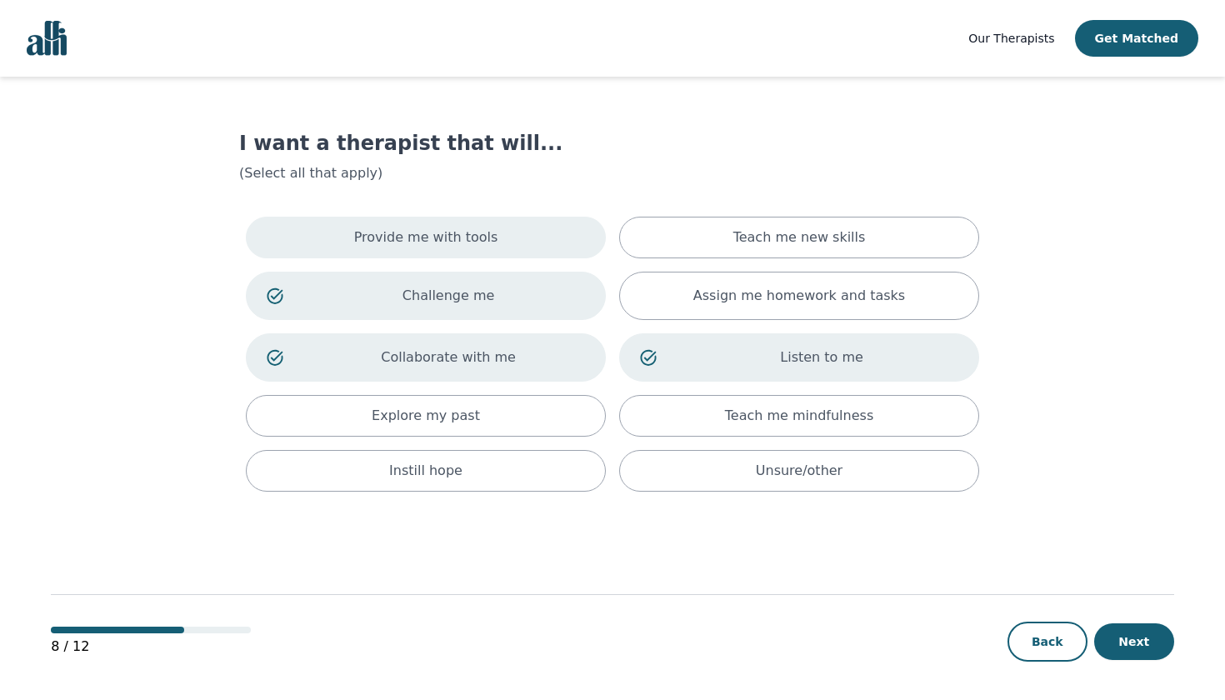
click at [490, 231] on div "Provide me with tools" at bounding box center [426, 238] width 360 height 42
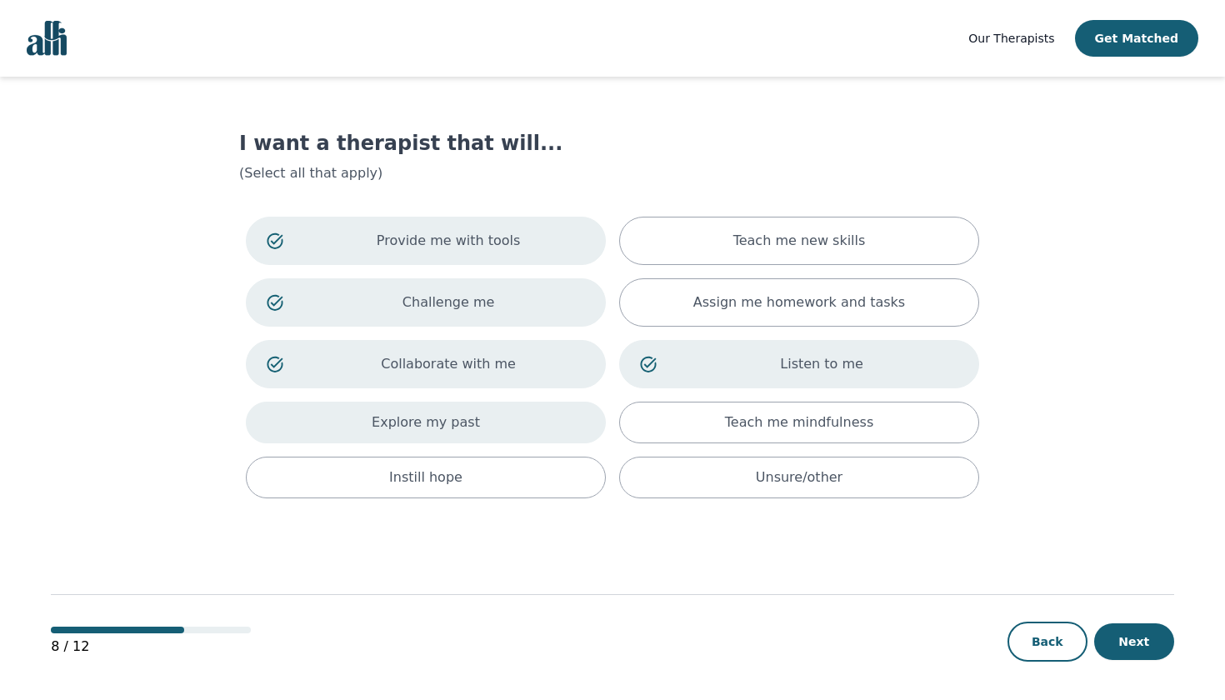
click at [560, 413] on div "Explore my past" at bounding box center [426, 423] width 360 height 42
click at [1116, 637] on button "Next" at bounding box center [1134, 641] width 80 height 37
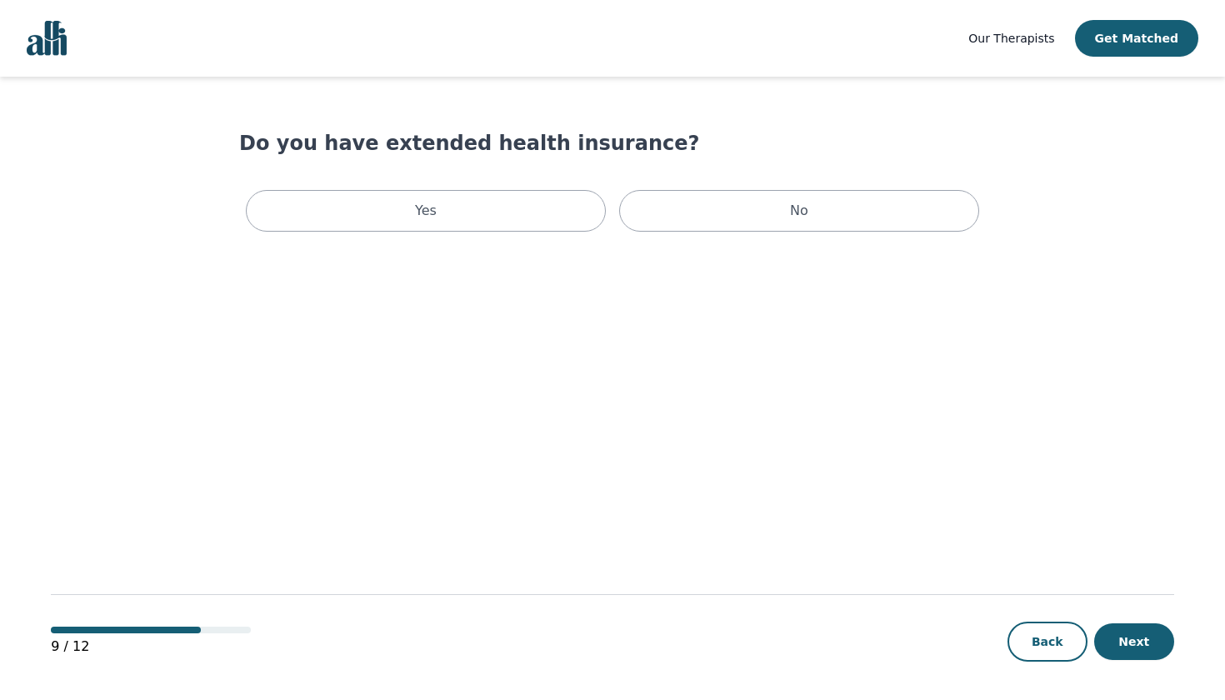
click at [749, 237] on div "Yes No" at bounding box center [612, 210] width 746 height 55
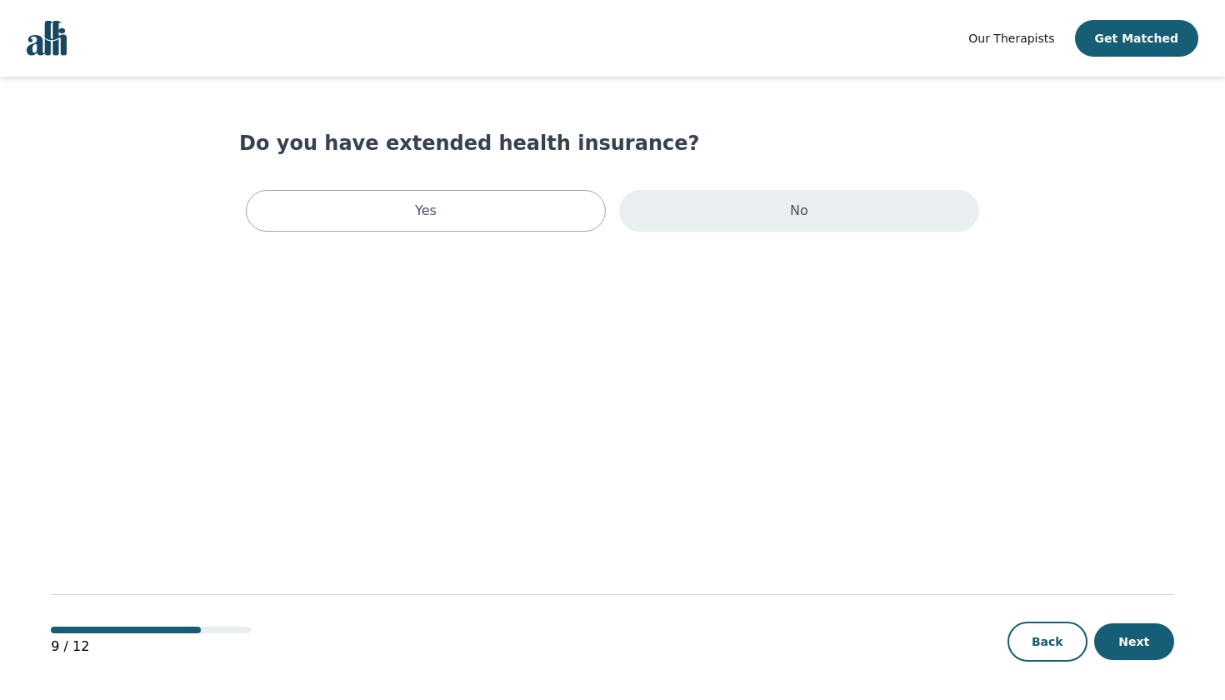
click at [729, 212] on div "No" at bounding box center [799, 211] width 360 height 42
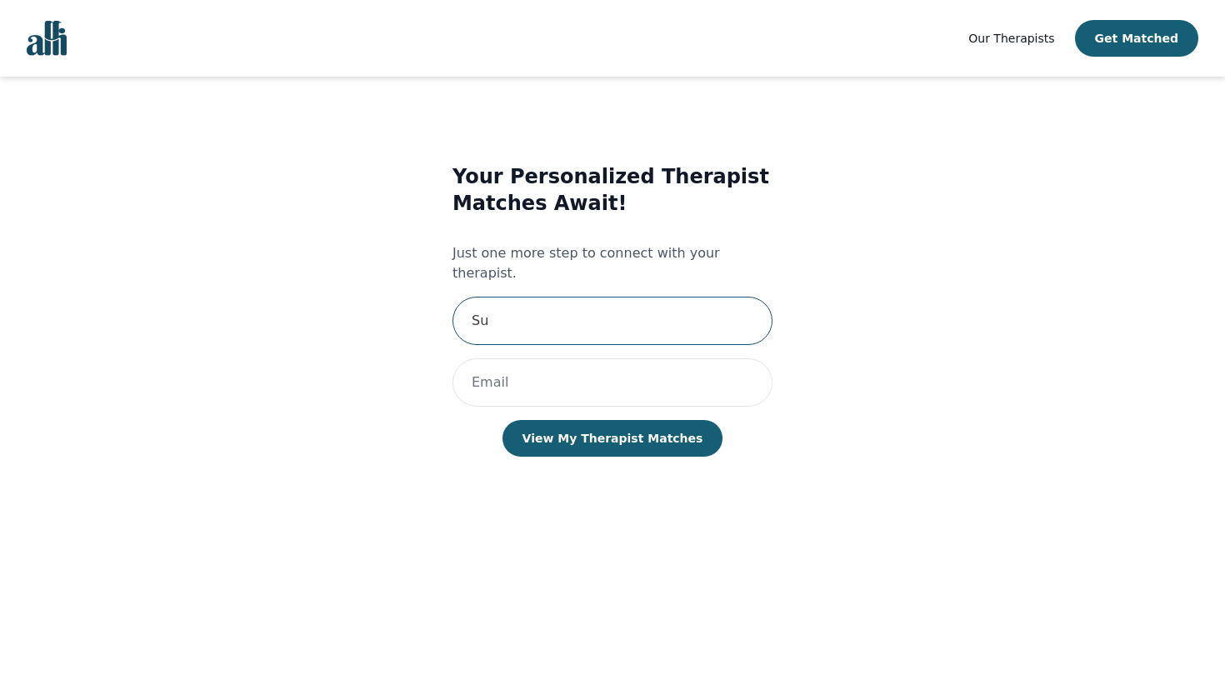
type input "S"
type input "Sukhshan"
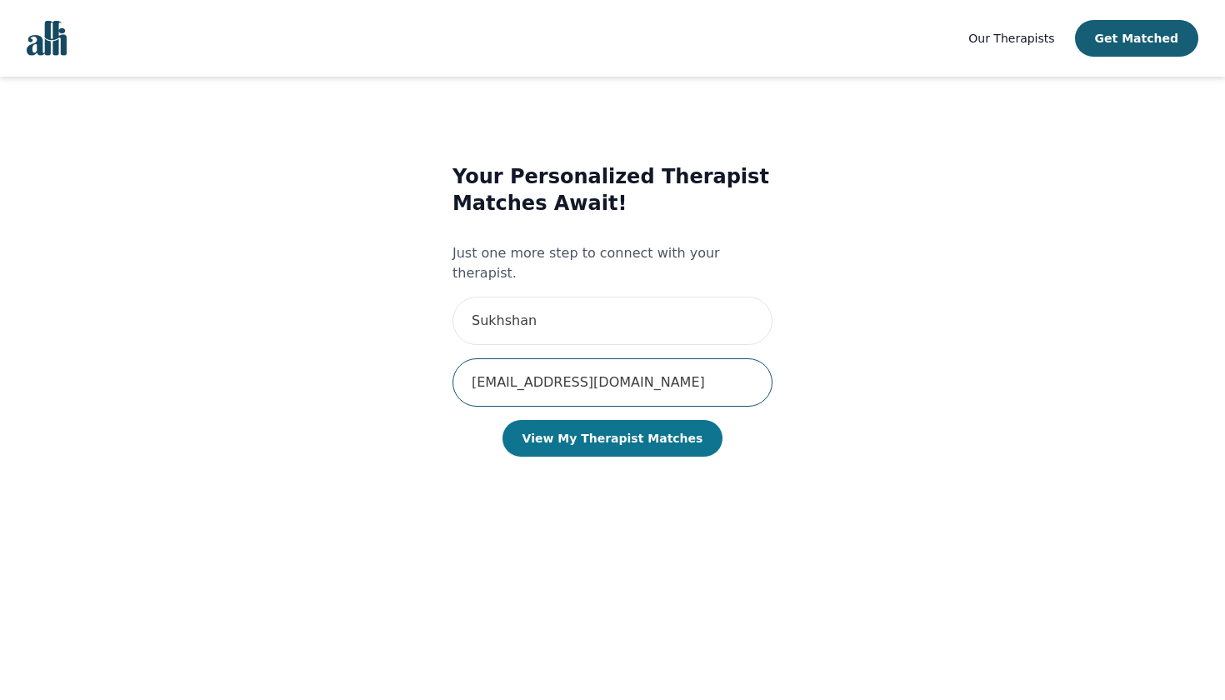
type input "sukhshanj@gmail.com"
click at [611, 432] on button "View My Therapist Matches" at bounding box center [612, 438] width 221 height 37
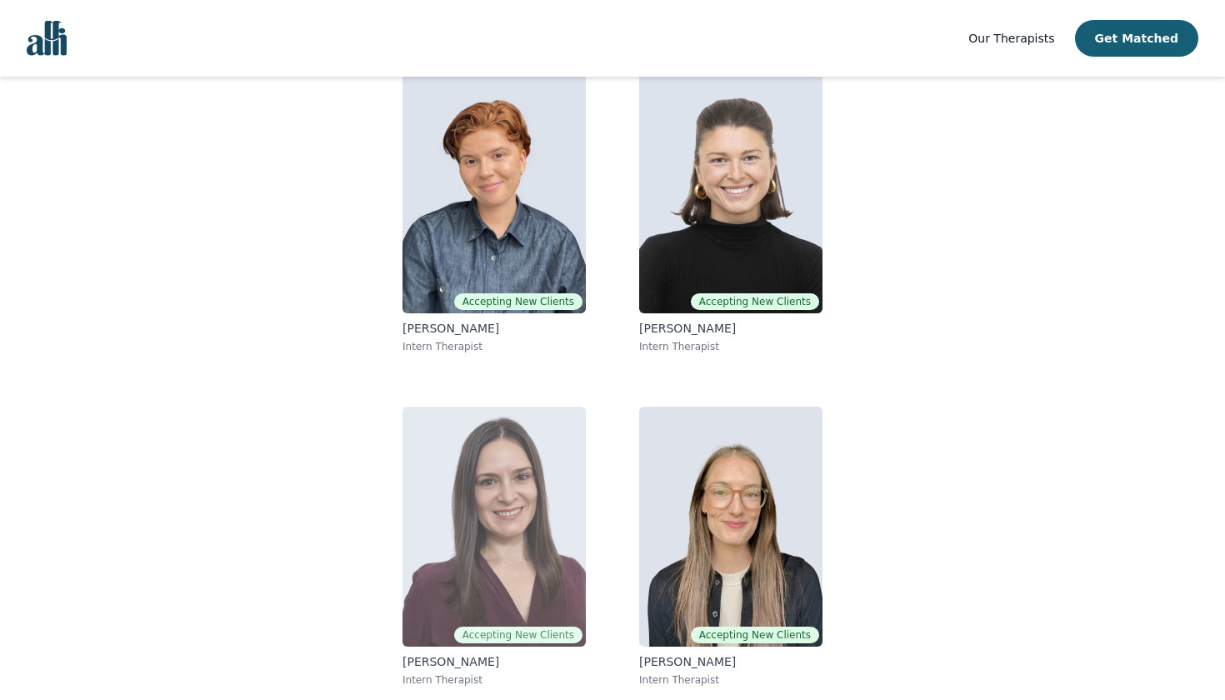
scroll to position [170, 0]
click at [476, 478] on img at bounding box center [493, 527] width 183 height 240
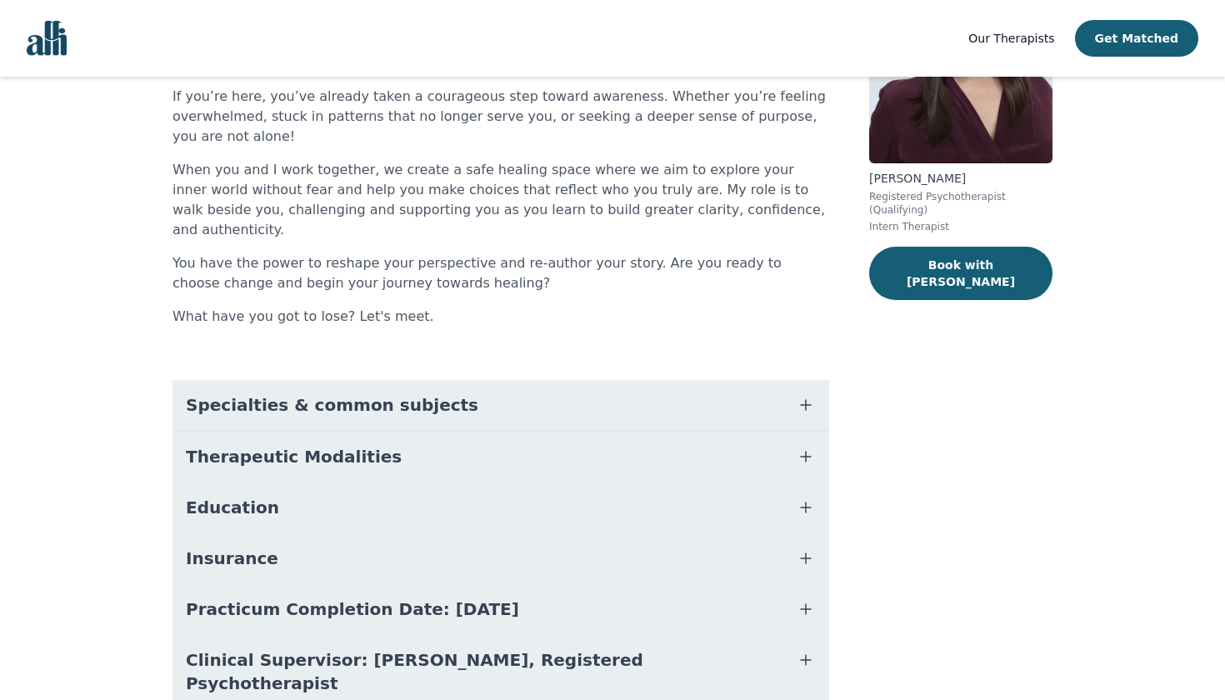
scroll to position [204, 0]
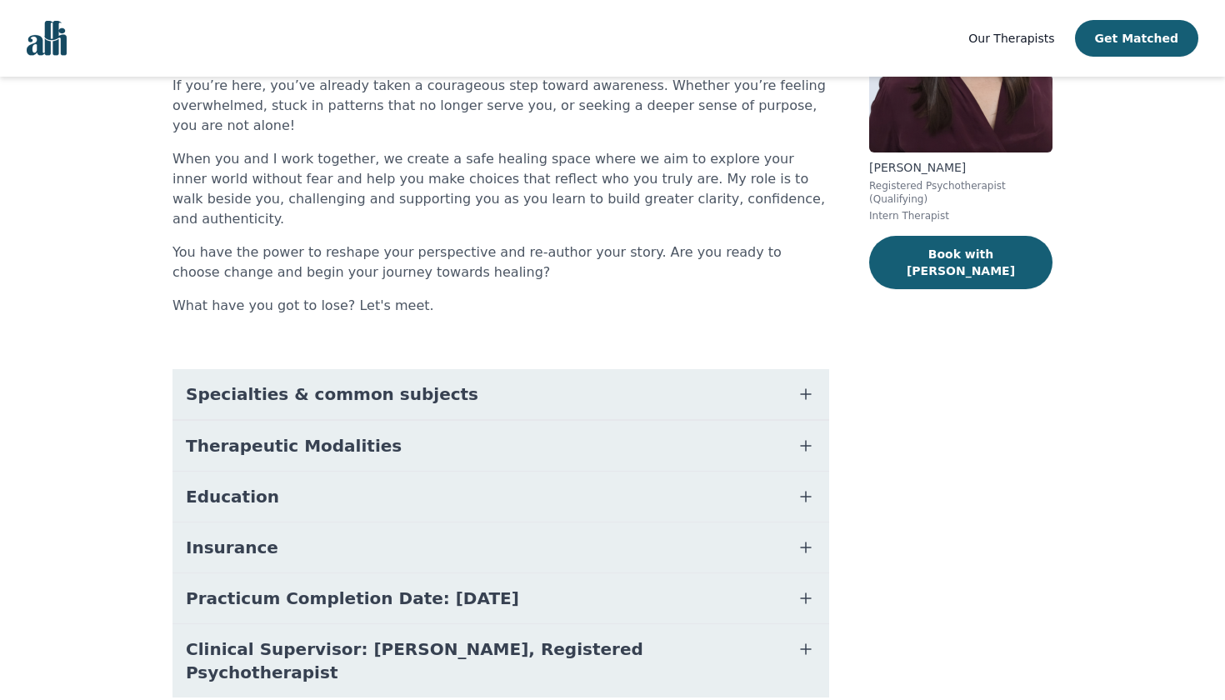
click at [502, 375] on button "Specialties & common subjects" at bounding box center [500, 394] width 656 height 50
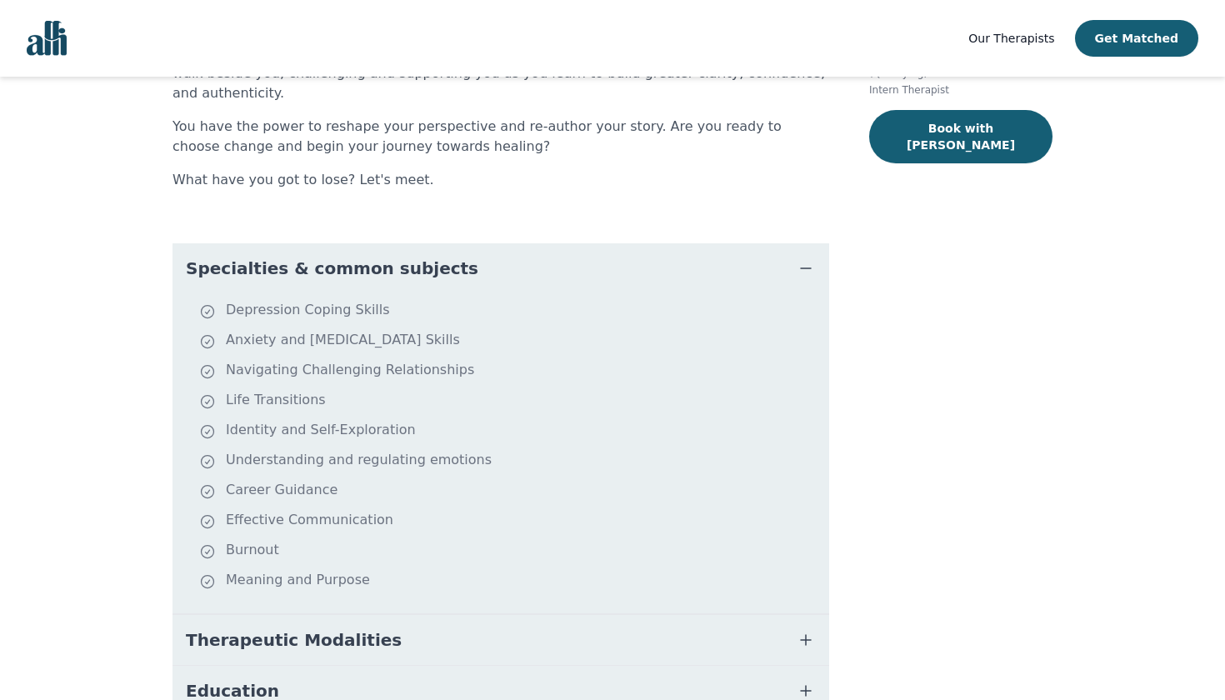
scroll to position [332, 0]
click at [539, 245] on button "Specialties & common subjects" at bounding box center [500, 267] width 656 height 50
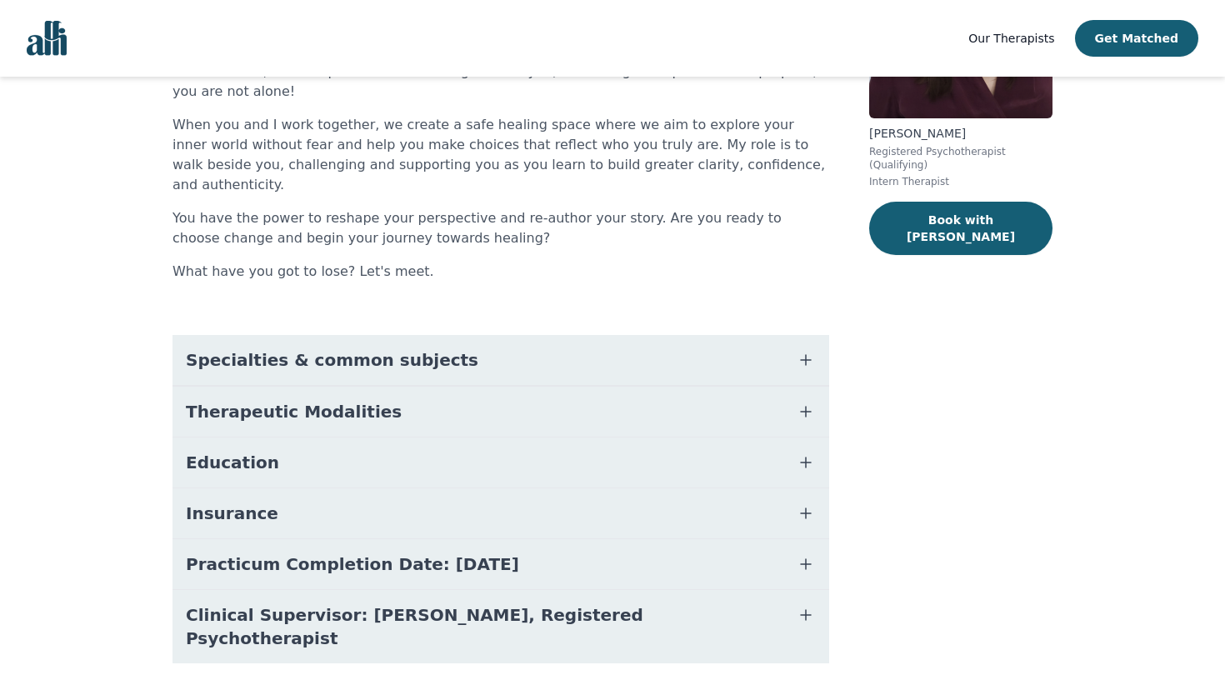
click at [517, 391] on button "Therapeutic Modalities" at bounding box center [500, 412] width 656 height 50
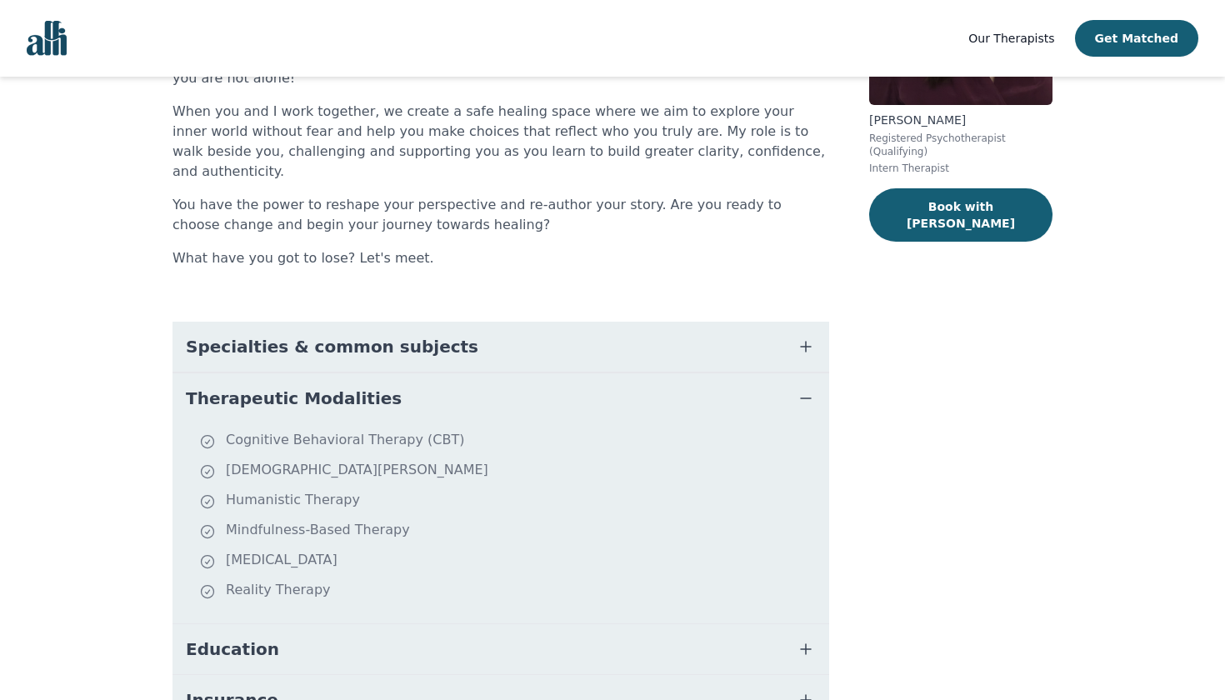
scroll to position [255, 0]
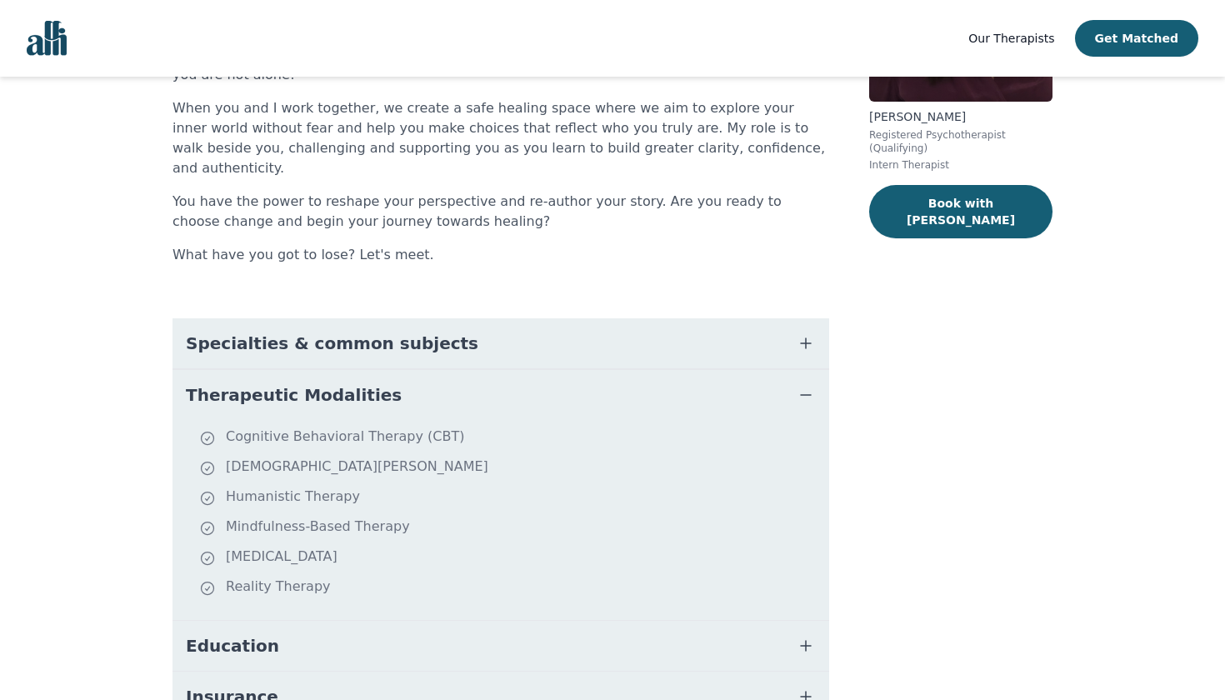
click at [514, 372] on button "Therapeutic Modalities" at bounding box center [500, 395] width 656 height 50
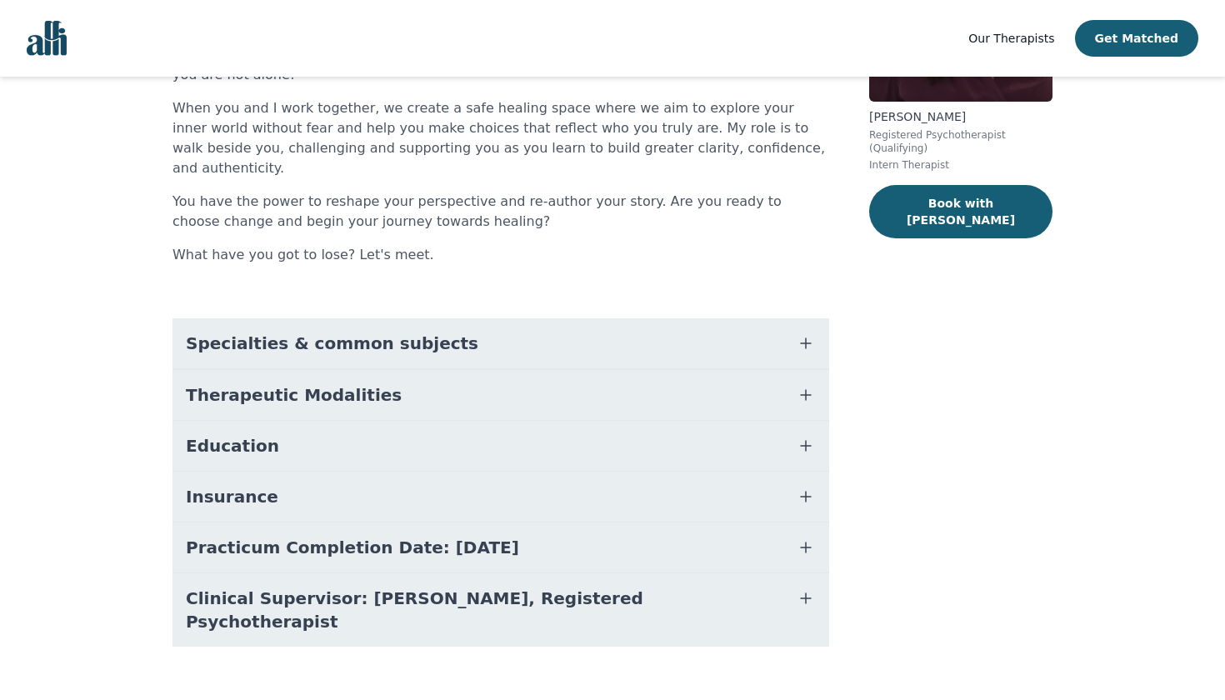
scroll to position [238, 0]
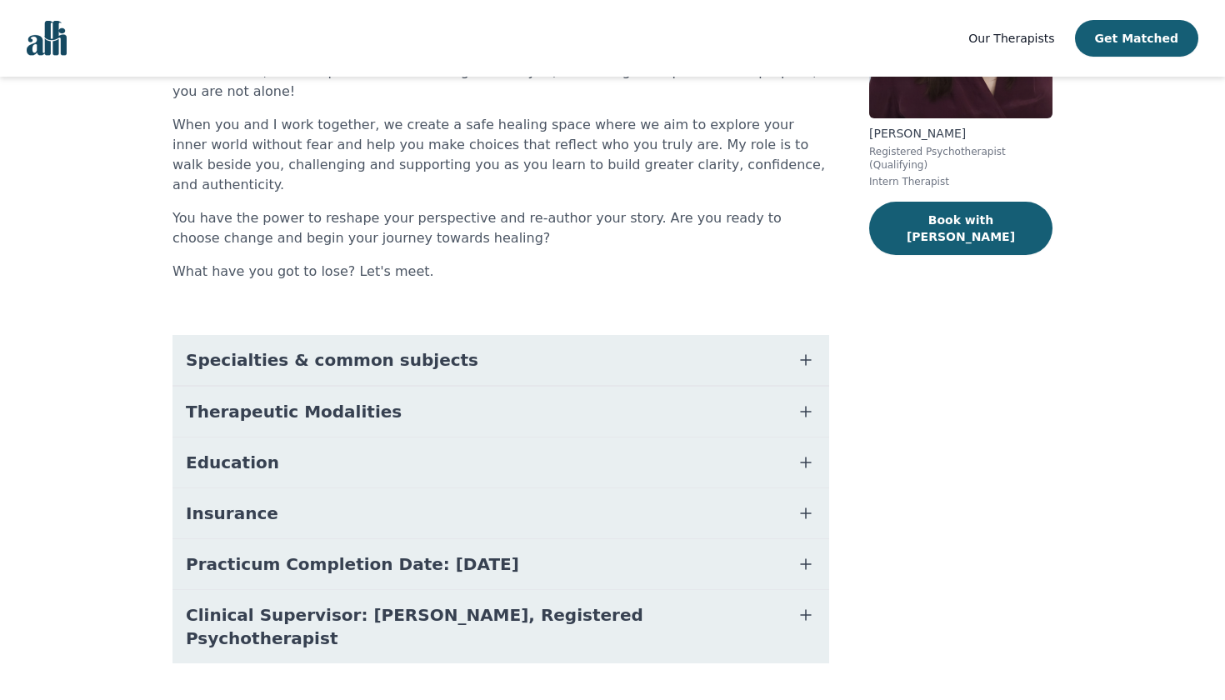
click at [512, 488] on button "Insurance" at bounding box center [500, 513] width 656 height 50
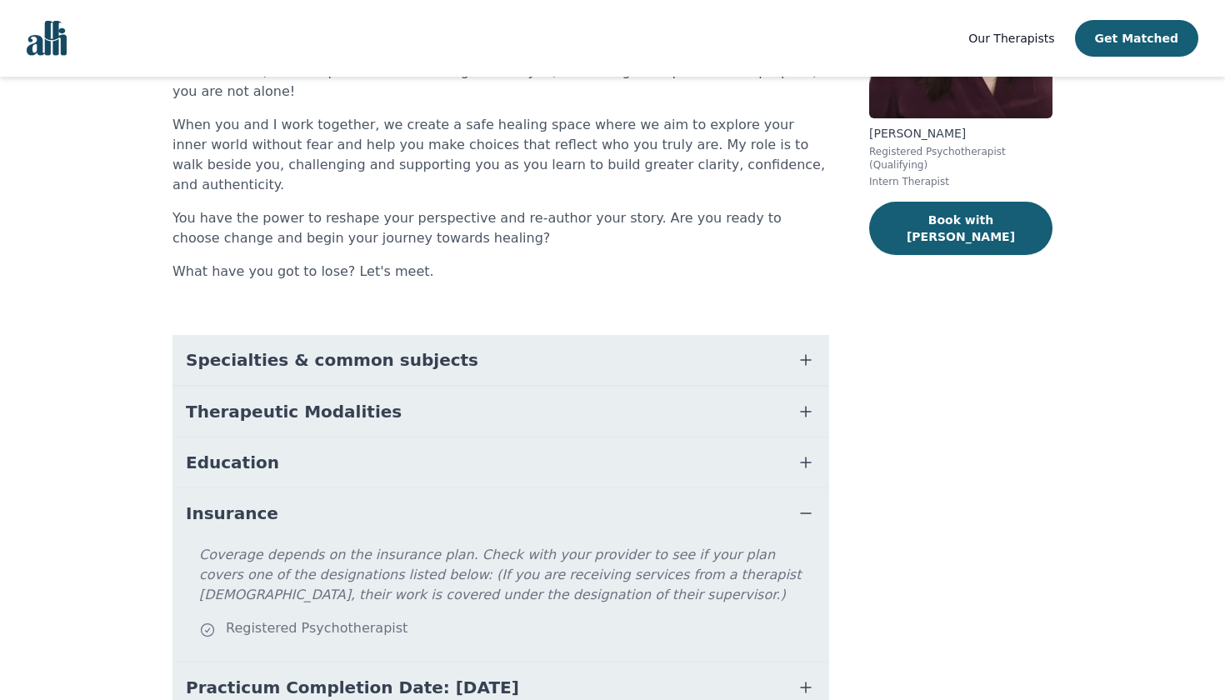
click at [507, 446] on button "Education" at bounding box center [500, 462] width 656 height 50
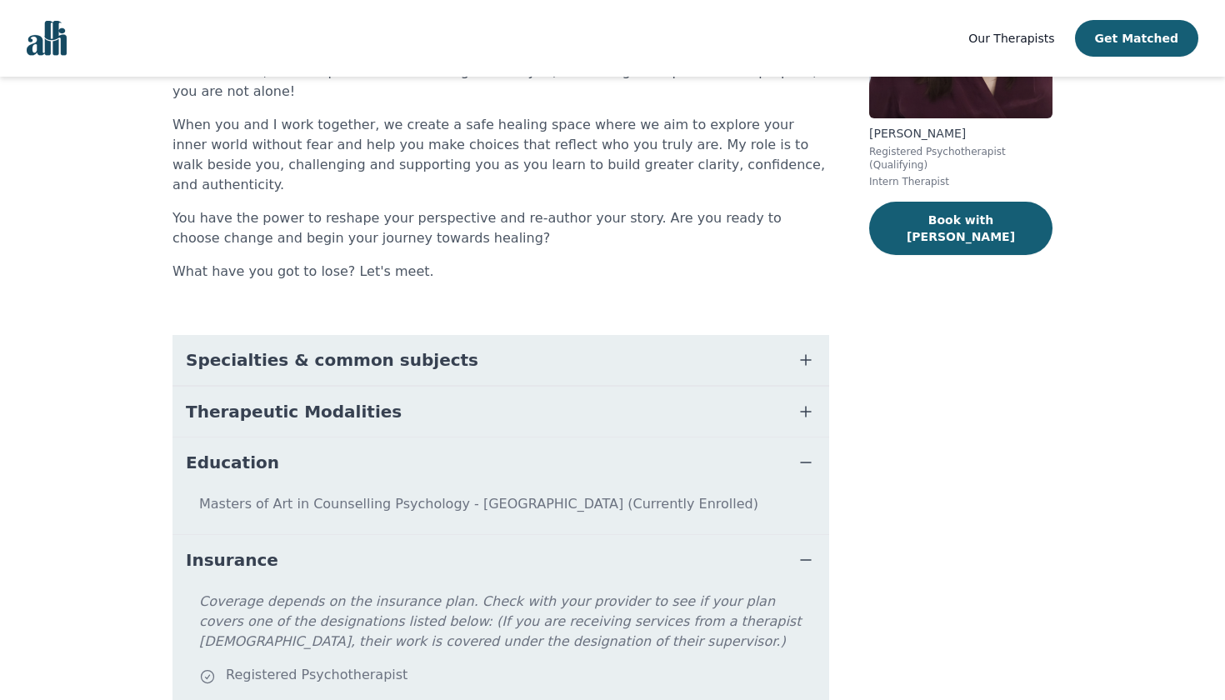
click at [507, 446] on button "Education" at bounding box center [500, 462] width 656 height 50
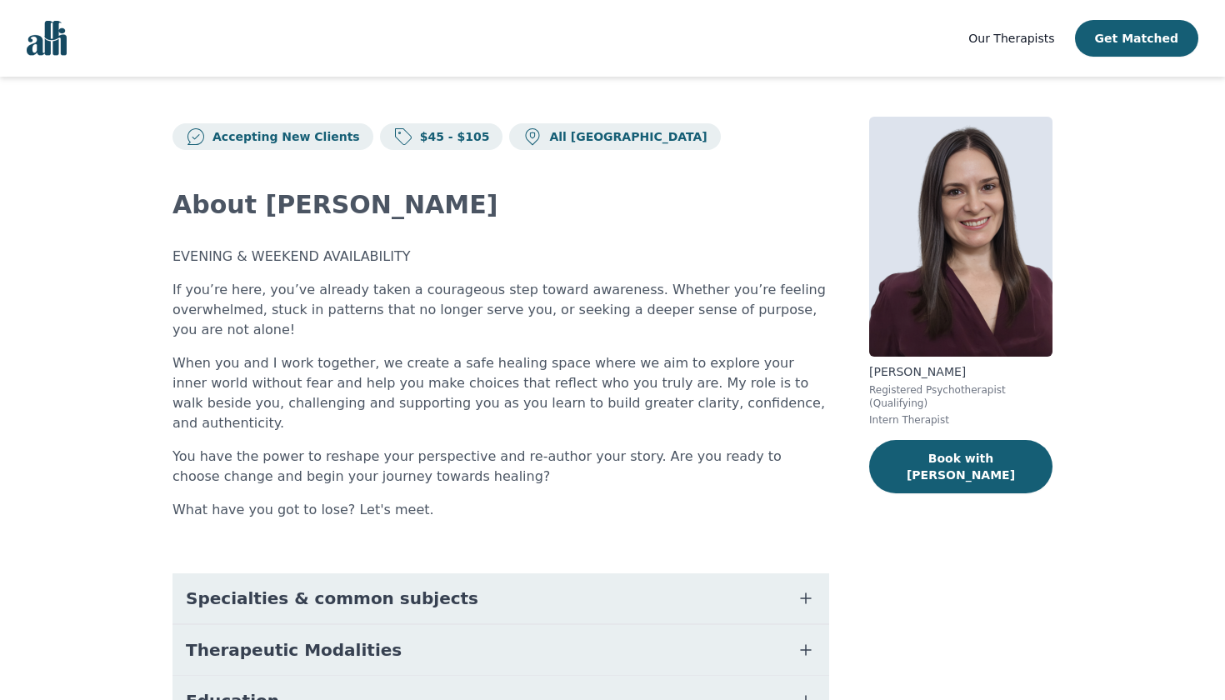
scroll to position [0, 0]
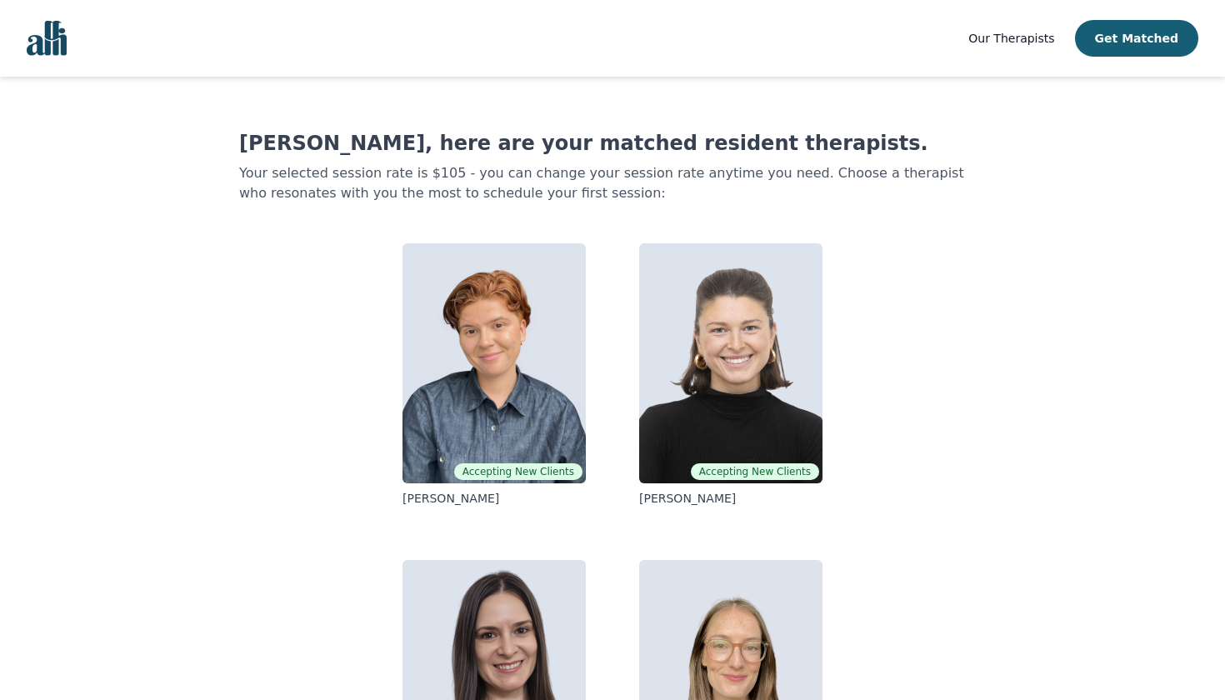
scroll to position [137, 0]
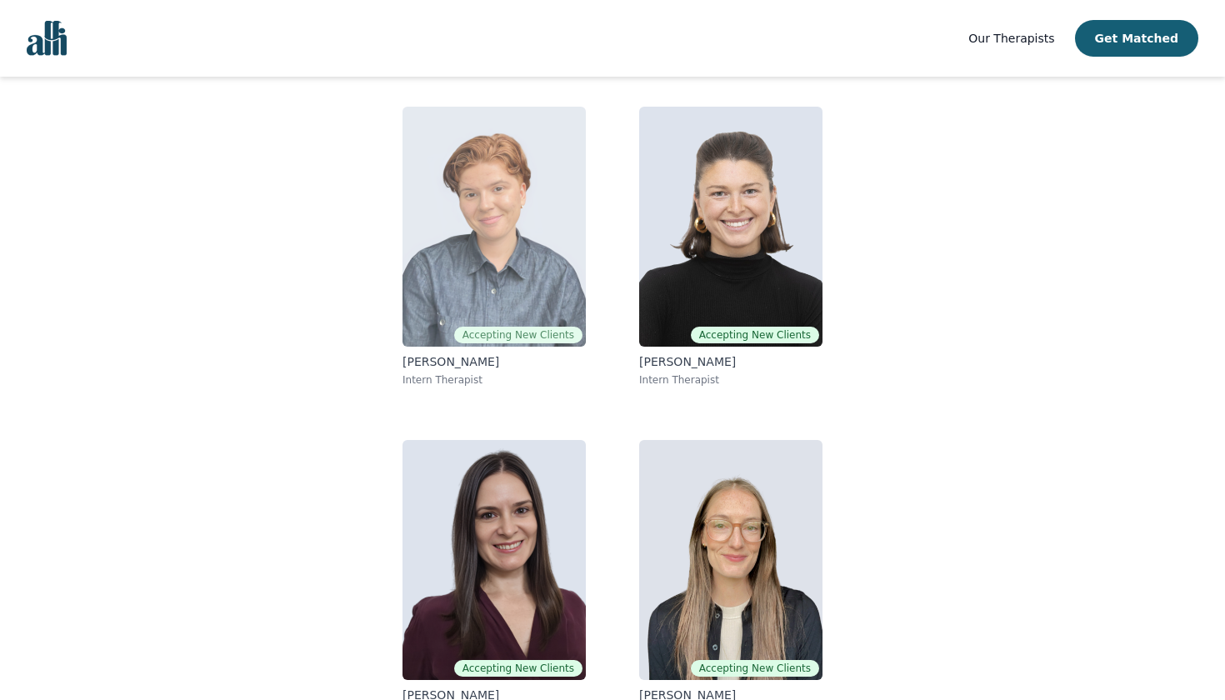
click at [517, 257] on img at bounding box center [493, 227] width 183 height 240
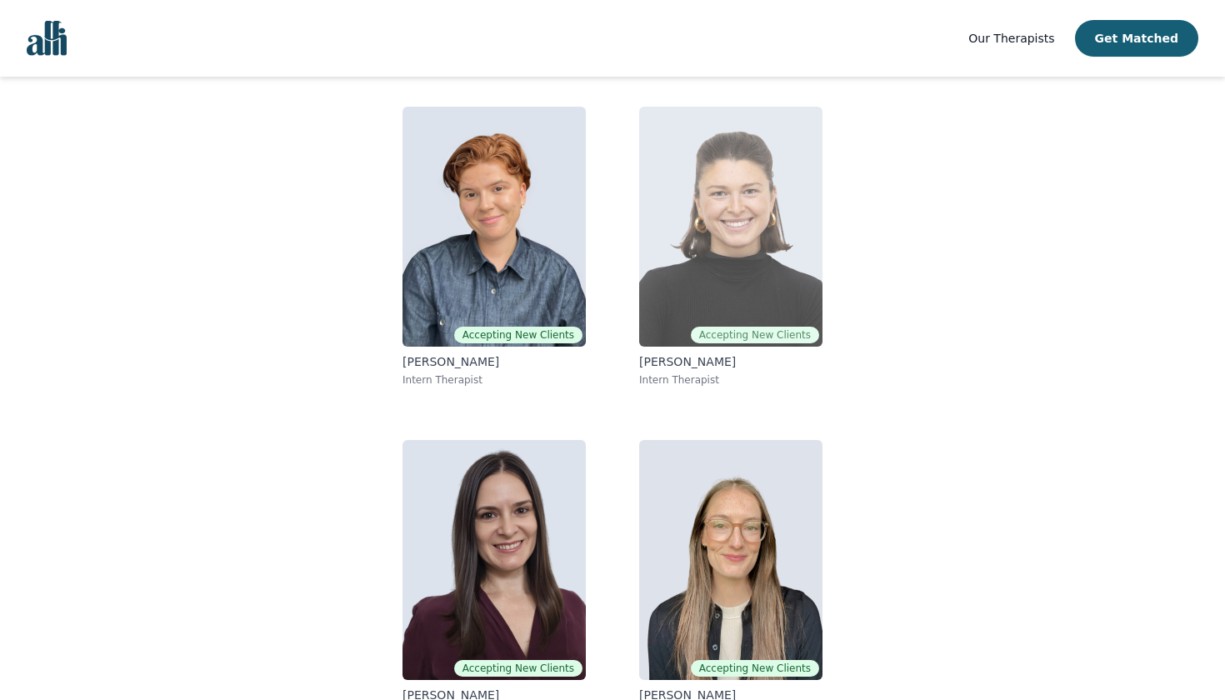
click at [641, 255] on img at bounding box center [730, 227] width 183 height 240
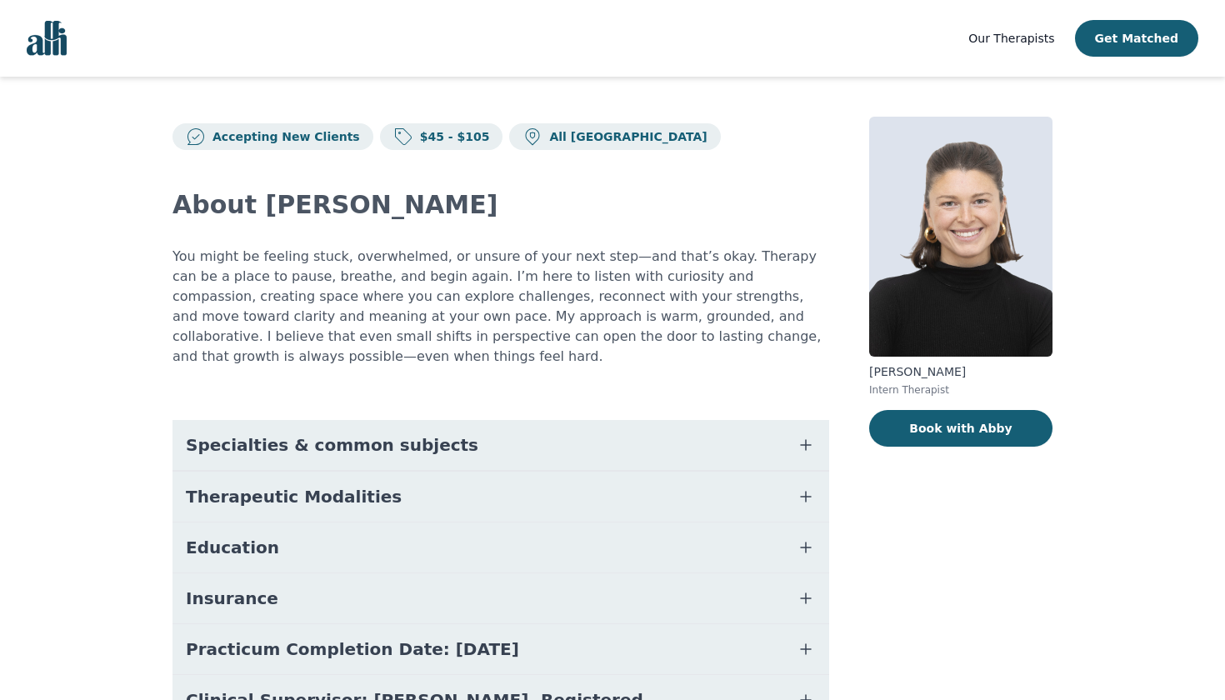
scroll to position [105, 0]
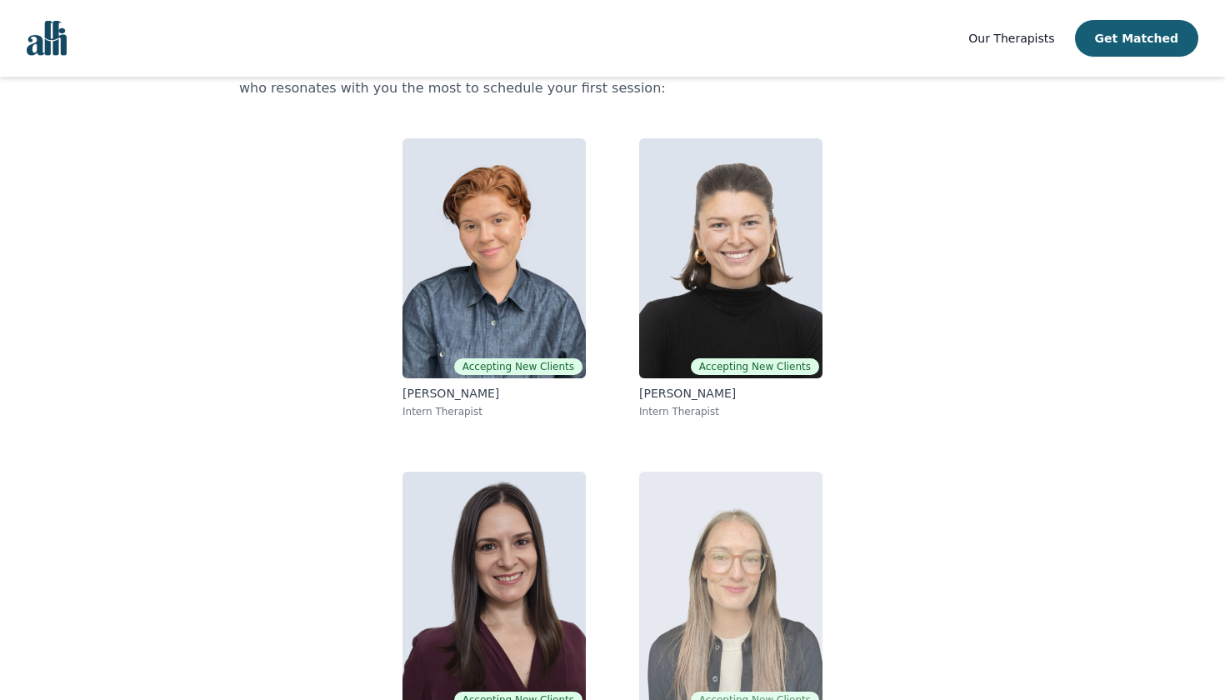
click at [736, 616] on img at bounding box center [730, 592] width 183 height 240
